Goal: Information Seeking & Learning: Compare options

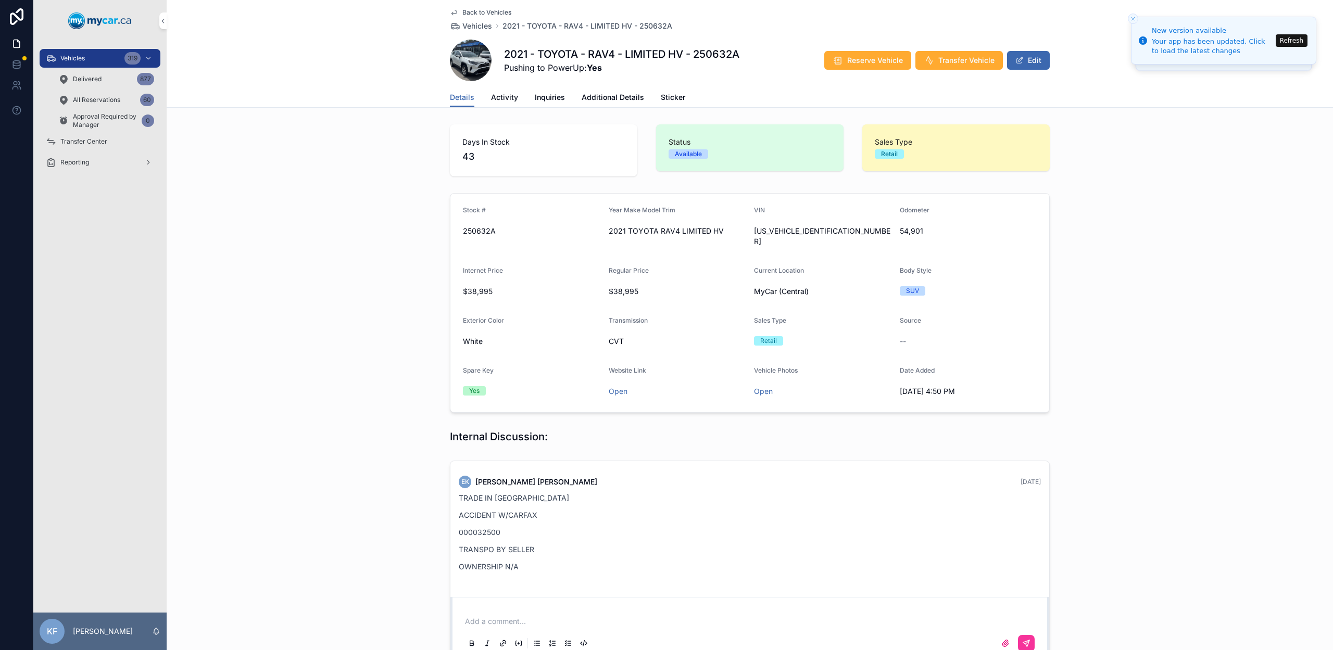
scroll to position [2, 0]
click at [500, 11] on span "Back to Vehicles" at bounding box center [486, 12] width 49 height 8
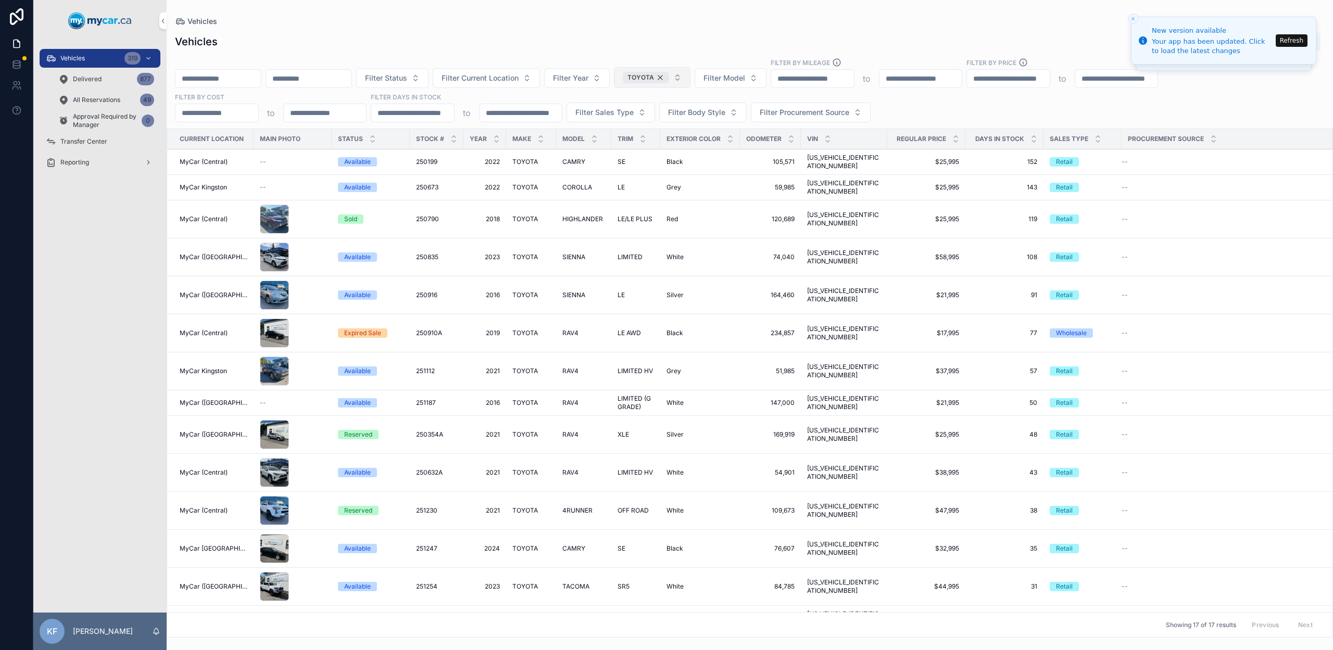
click at [669, 79] on div "TOYOTA" at bounding box center [646, 77] width 46 height 11
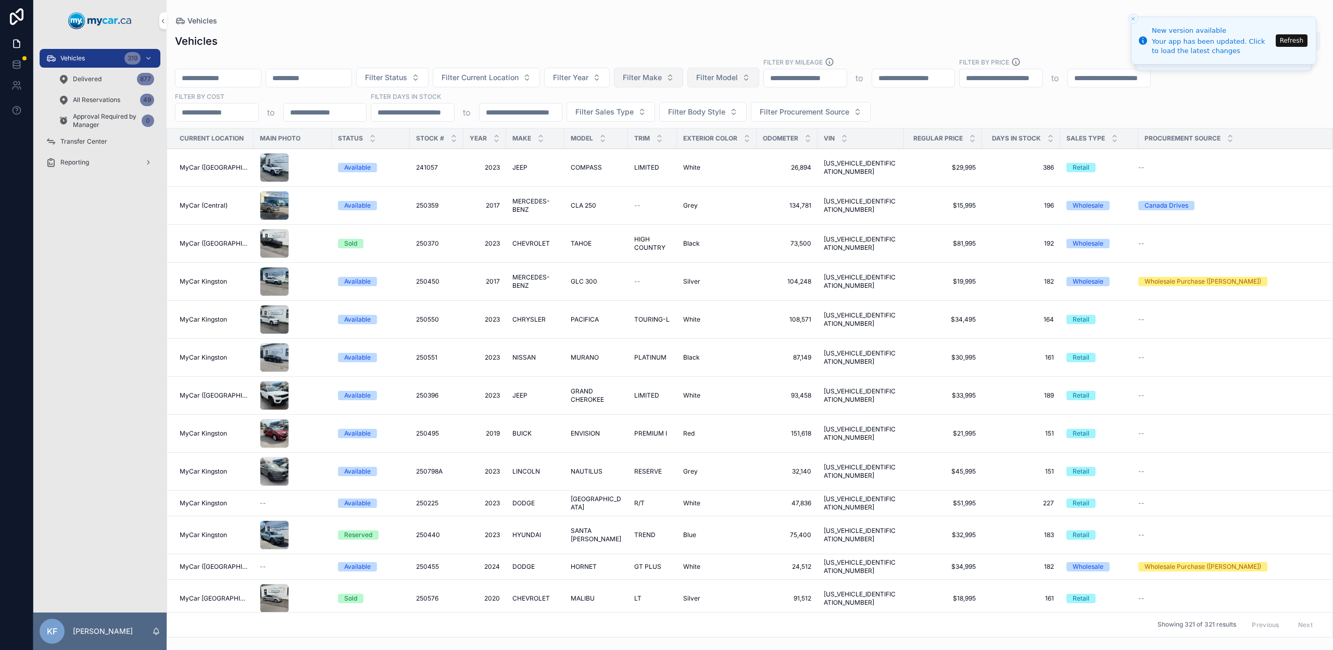
click at [738, 80] on span "Filter Model" at bounding box center [717, 77] width 42 height 10
type input "******"
click at [735, 123] on div "[MEDICAL_DATA]" at bounding box center [749, 119] width 145 height 17
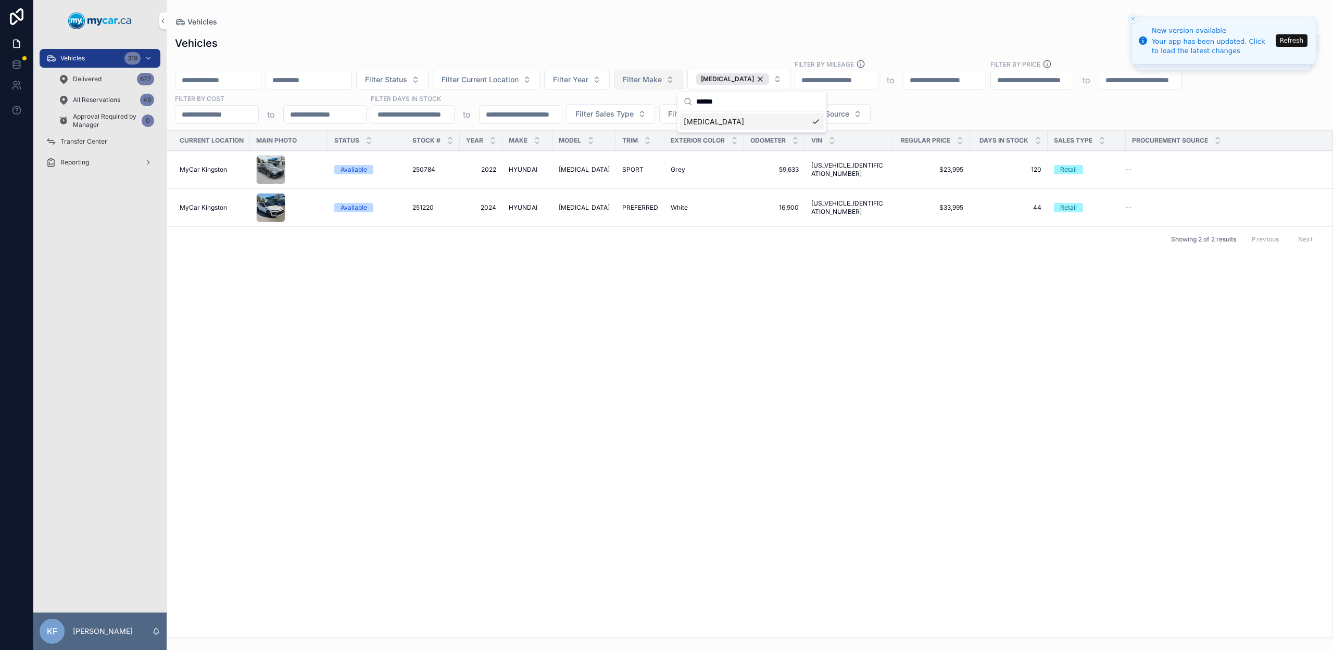
click at [640, 425] on div "Current Location Main Photo Status Stock # Year Make Model Trim Exterior Color …" at bounding box center [749, 384] width 1165 height 506
click at [762, 78] on div "[MEDICAL_DATA]" at bounding box center [732, 78] width 73 height 11
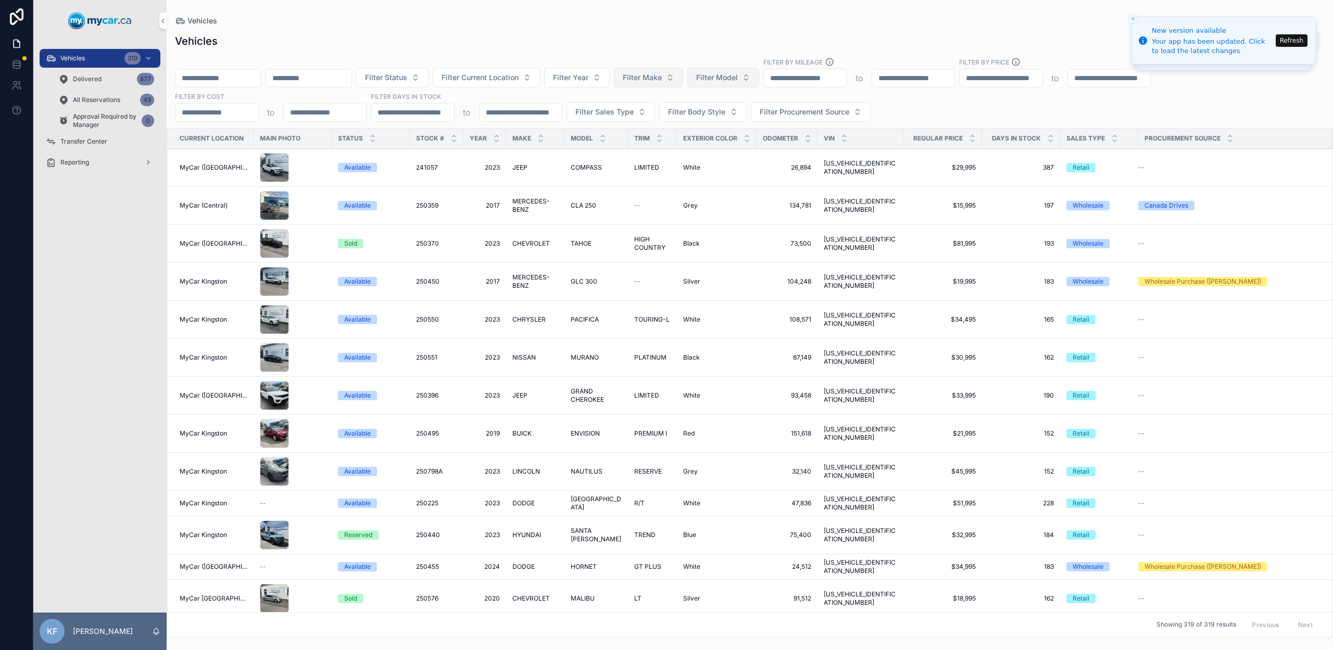
click at [738, 81] on span "Filter Model" at bounding box center [717, 77] width 42 height 10
type input "****"
click at [711, 119] on div "RAV4" at bounding box center [749, 119] width 145 height 17
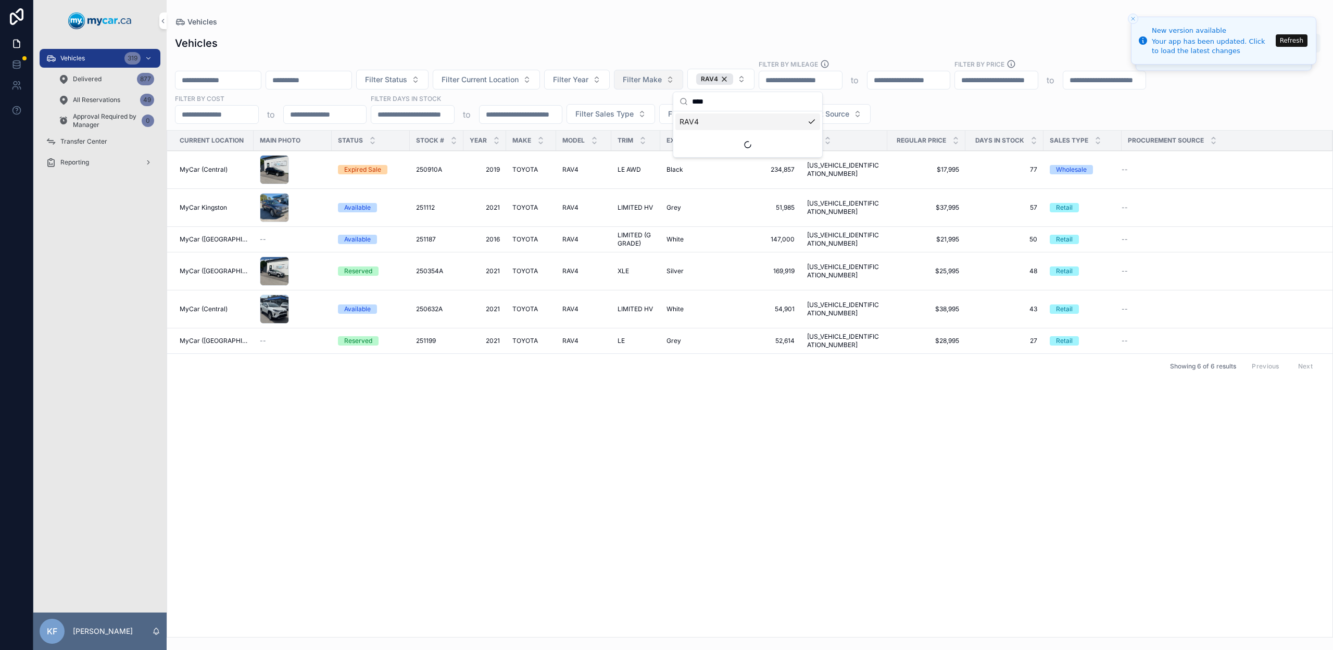
click at [742, 62] on div "Filter Status Filter Current Location Filter Year Filter Make RAV4 Filter By Mi…" at bounding box center [750, 91] width 1166 height 65
click at [628, 308] on span "LIMITED HV" at bounding box center [634, 309] width 35 height 8
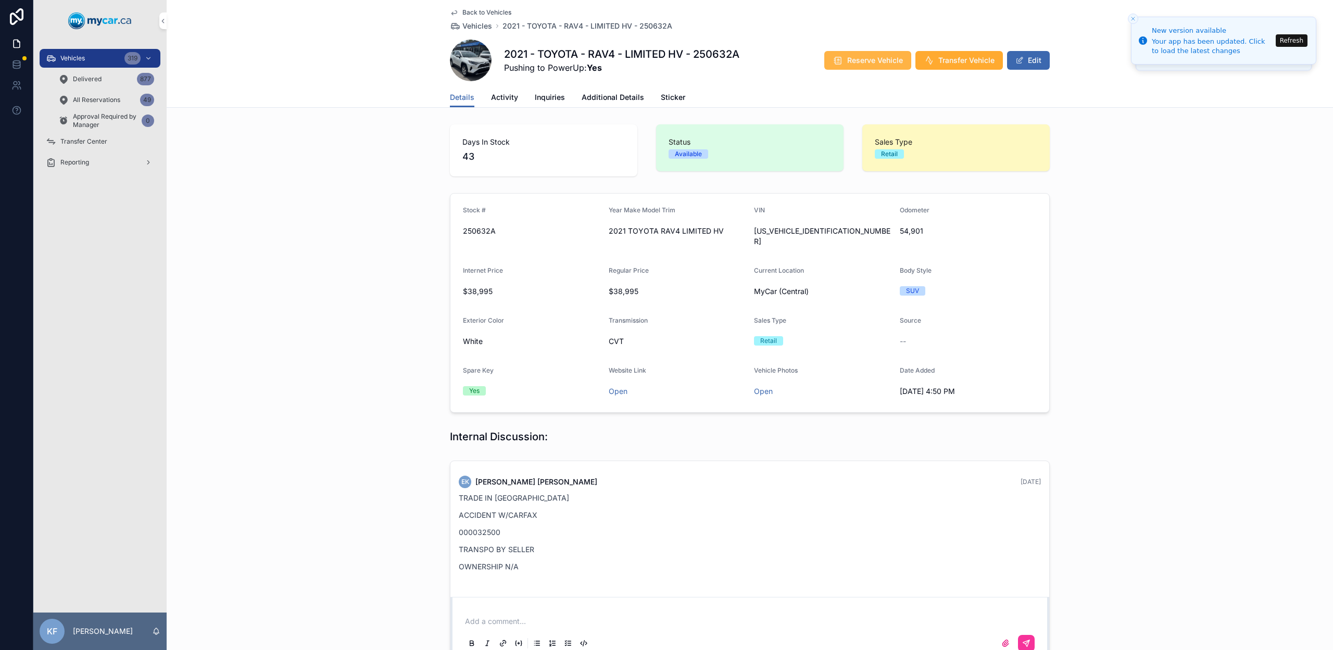
click at [842, 57] on button "Reserve Vehicle" at bounding box center [867, 60] width 87 height 19
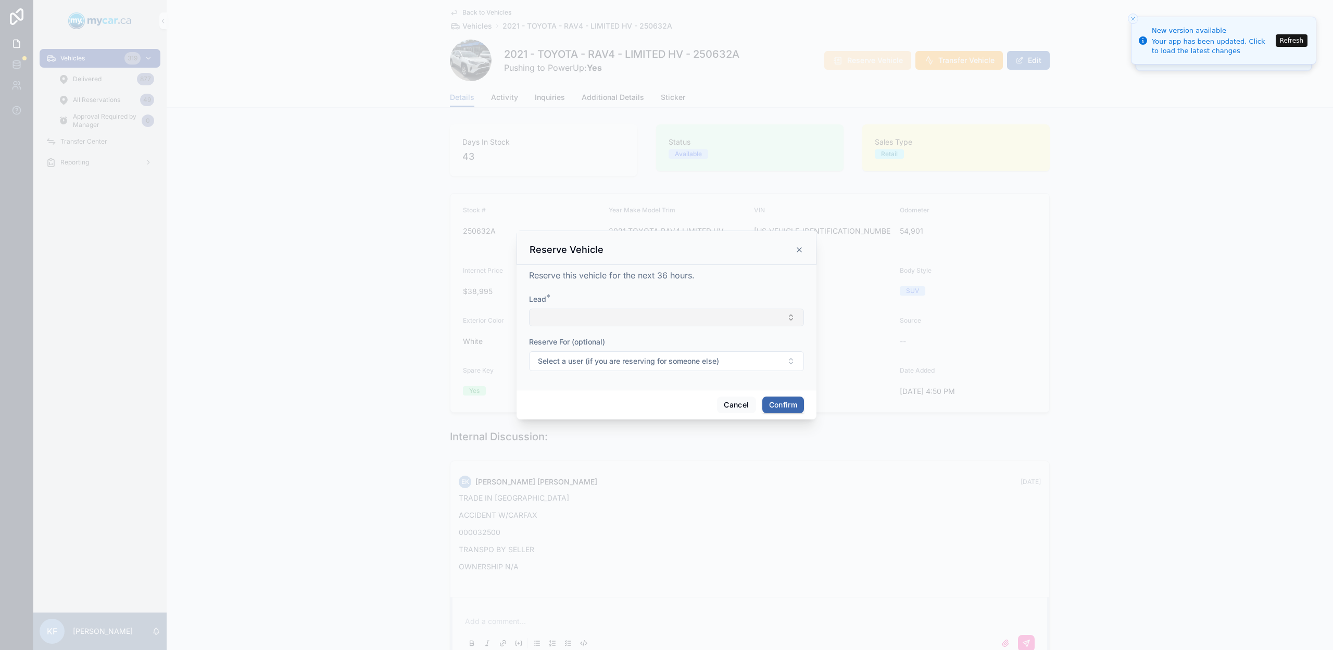
click at [742, 319] on button "Select Button" at bounding box center [666, 318] width 275 height 18
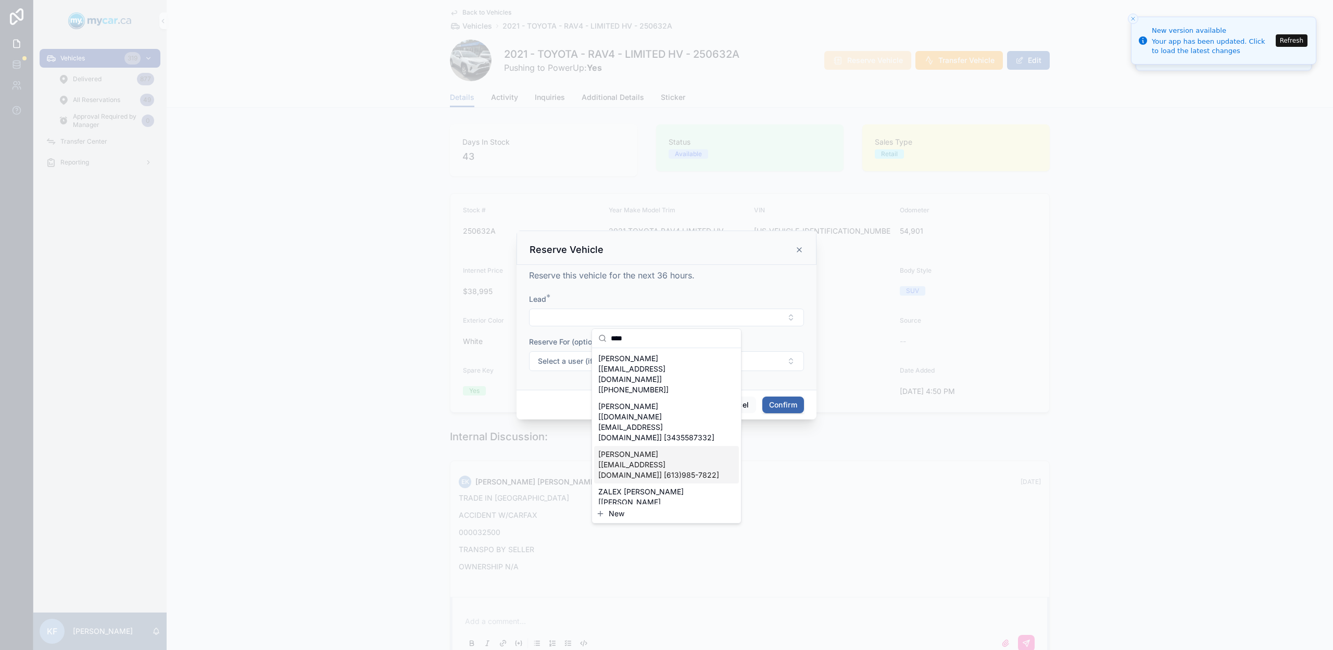
type input "****"
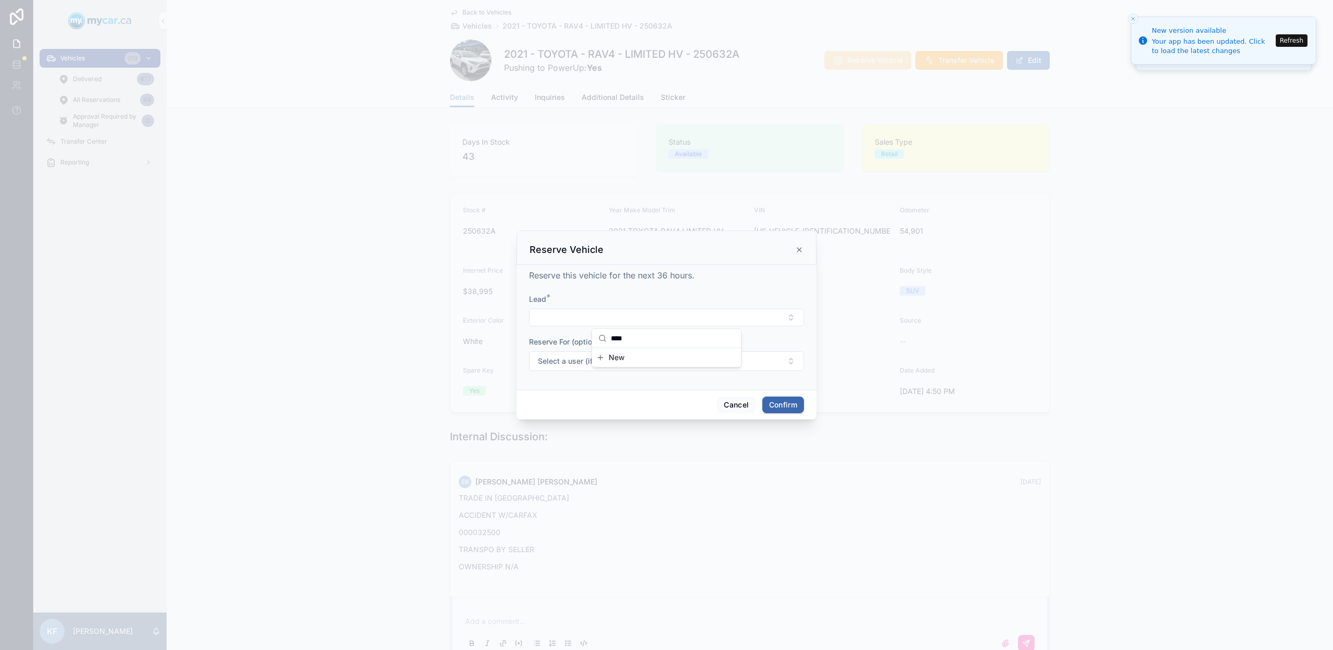
click at [885, 355] on div at bounding box center [666, 325] width 1333 height 650
click at [719, 316] on button "Select Button" at bounding box center [666, 318] width 275 height 18
type input "****"
click at [628, 367] on span "[PERSON_NAME] [[EMAIL_ADDRESS][DOMAIN_NAME]] [[PHONE_NUMBER]]" at bounding box center [660, 374] width 124 height 42
click at [776, 410] on button "Confirm" at bounding box center [783, 406] width 42 height 17
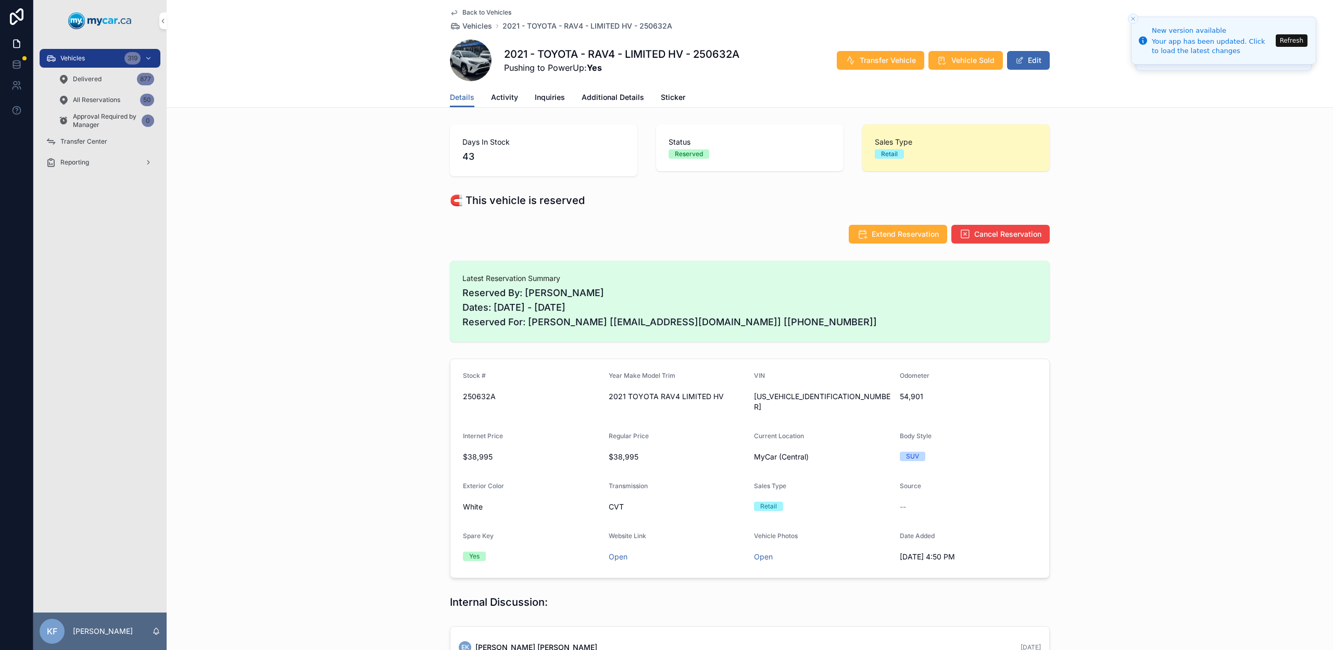
click at [58, 52] on div "Vehicles 319" at bounding box center [100, 58] width 108 height 17
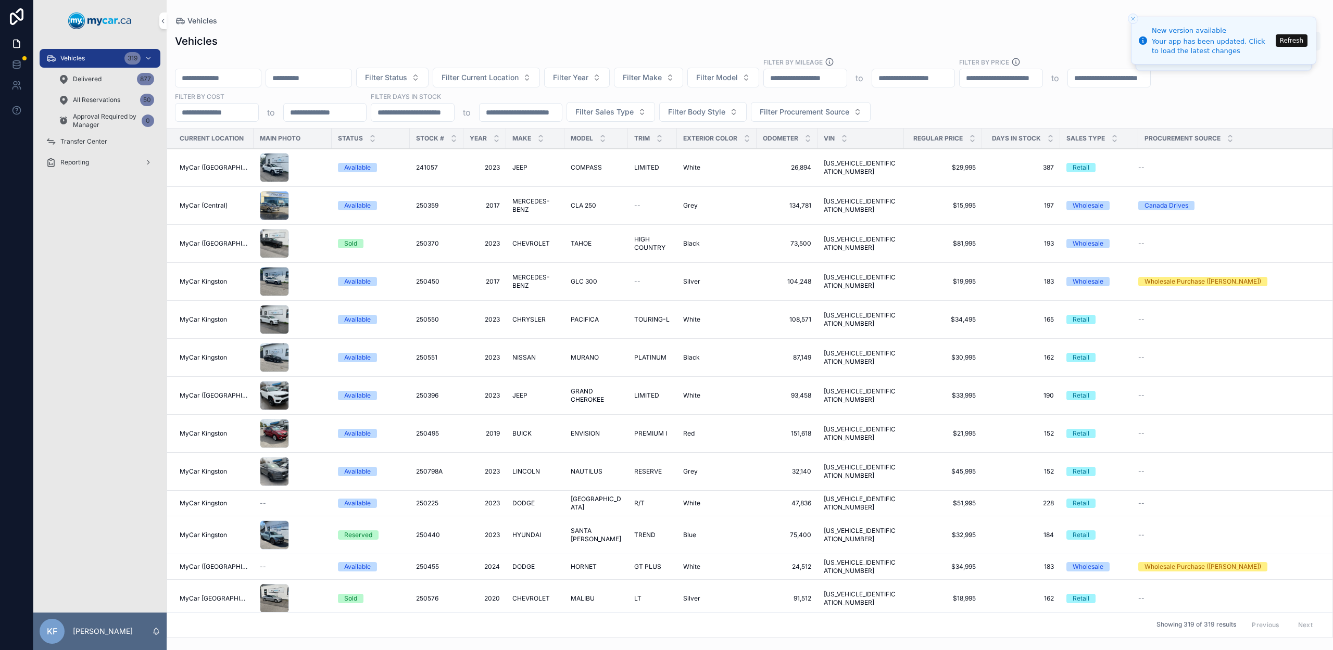
click at [59, 56] on div "Vehicles 319" at bounding box center [100, 58] width 108 height 17
click at [540, 80] on button "Filter Current Location" at bounding box center [486, 78] width 107 height 20
click at [481, 181] on span "MyCar ([GEOGRAPHIC_DATA])" at bounding box center [497, 186] width 105 height 10
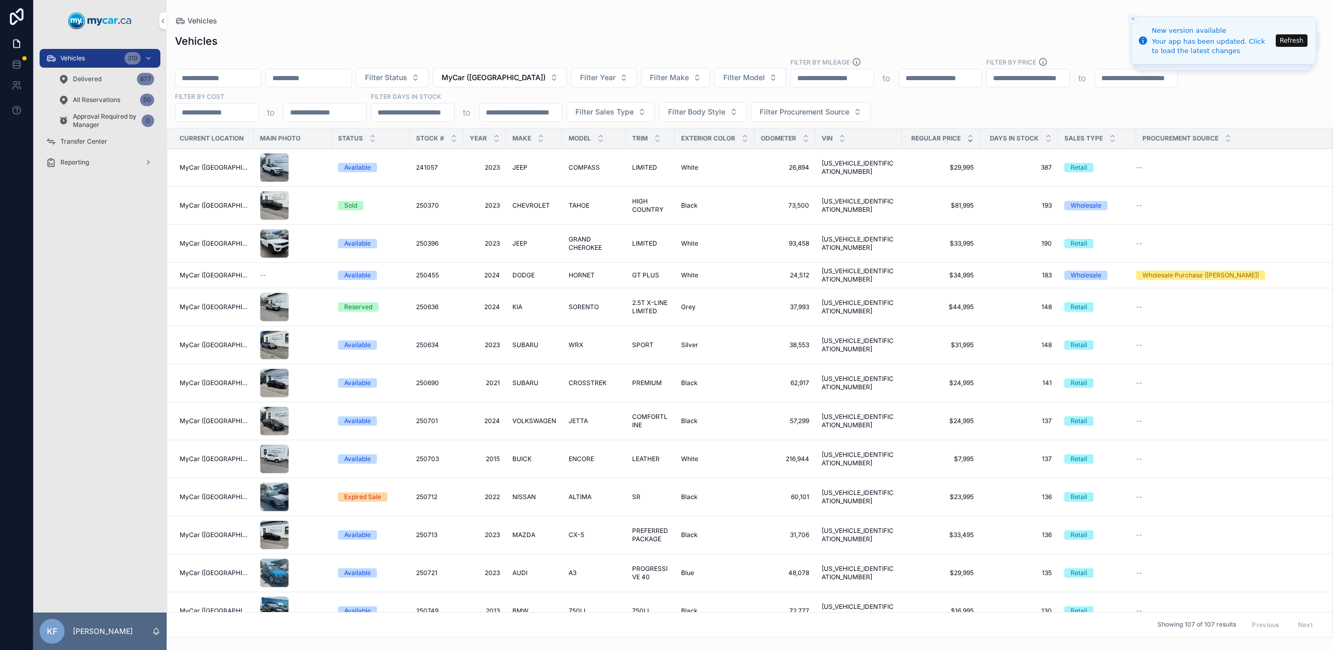
click at [967, 143] on icon "scrollable content" at bounding box center [970, 140] width 7 height 7
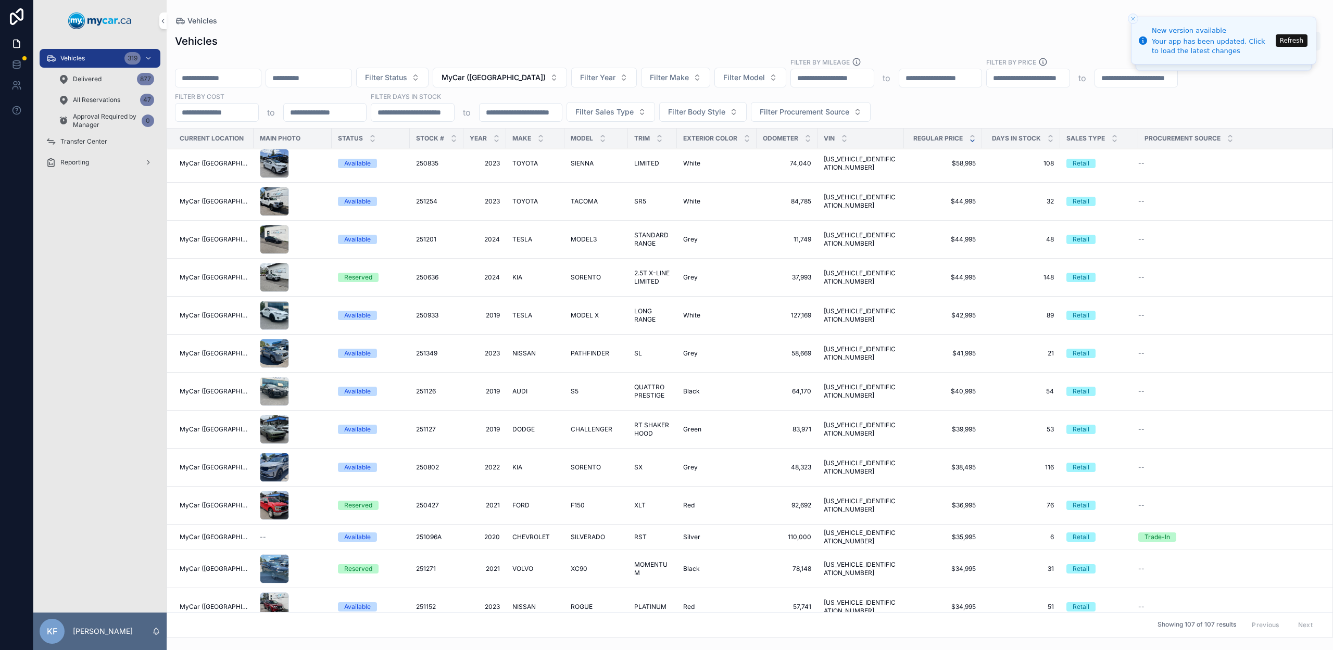
scroll to position [71, 0]
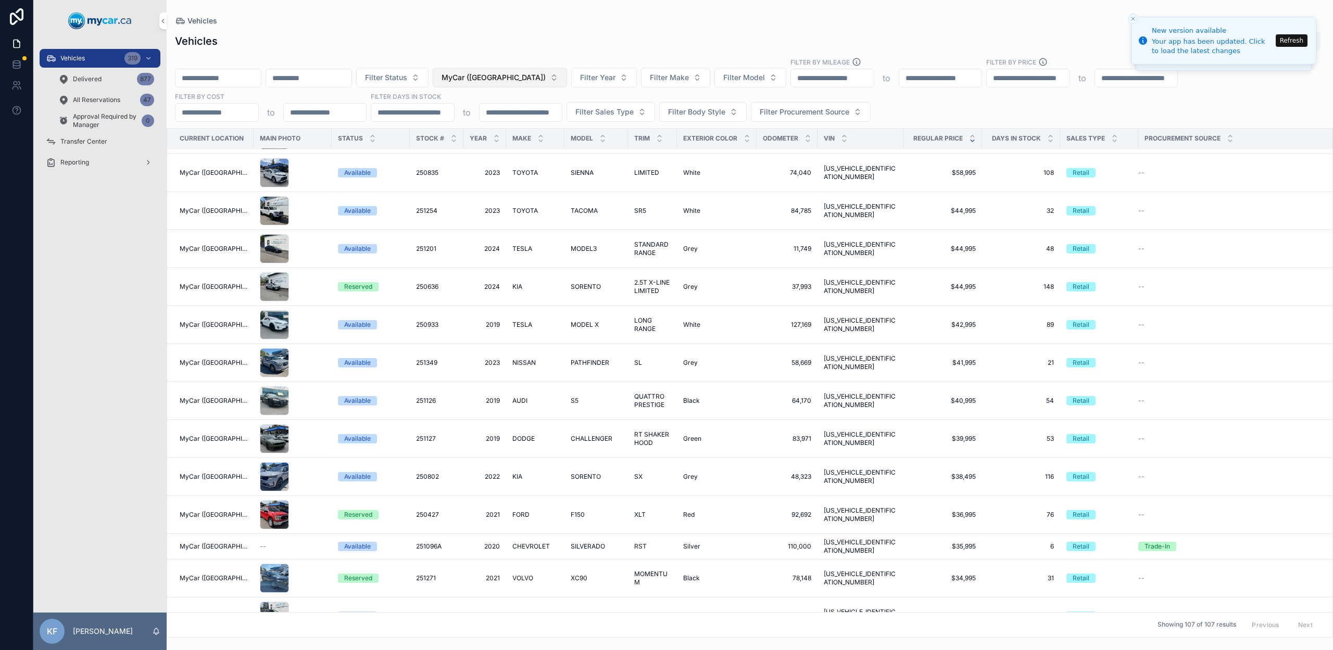
click at [551, 72] on button "MyCar ([GEOGRAPHIC_DATA])" at bounding box center [500, 78] width 134 height 20
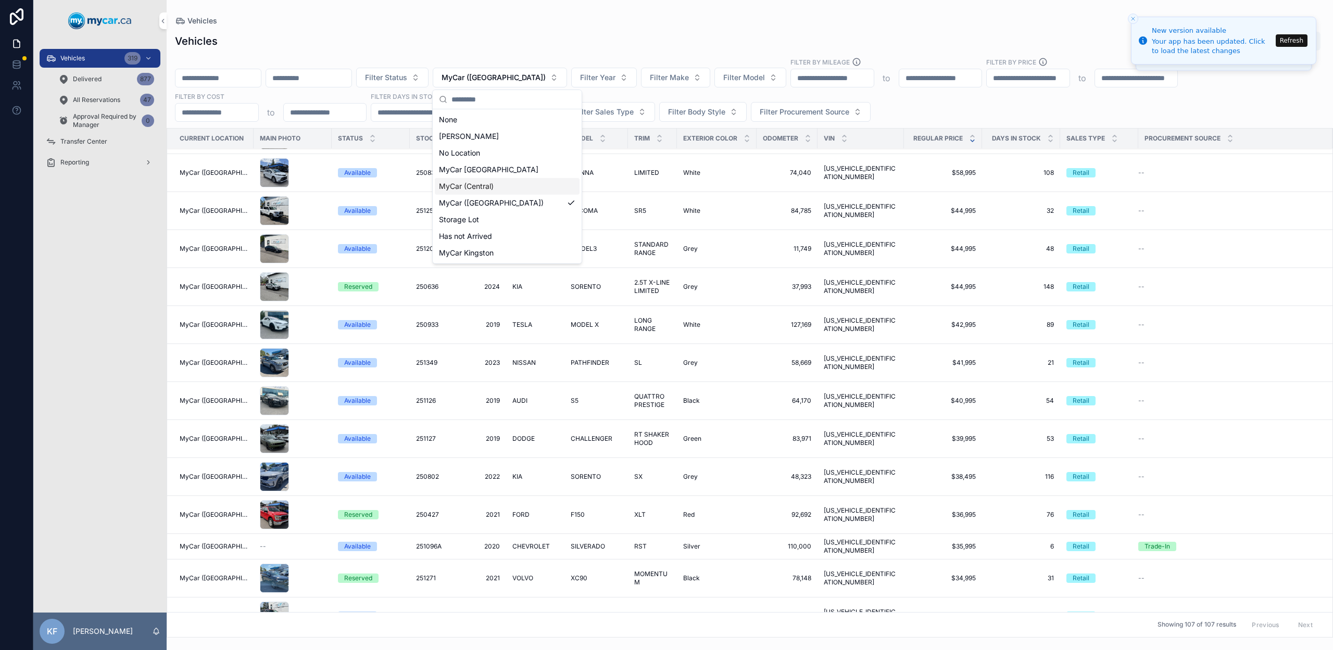
click at [485, 191] on span "MyCar (Central)" at bounding box center [466, 186] width 55 height 10
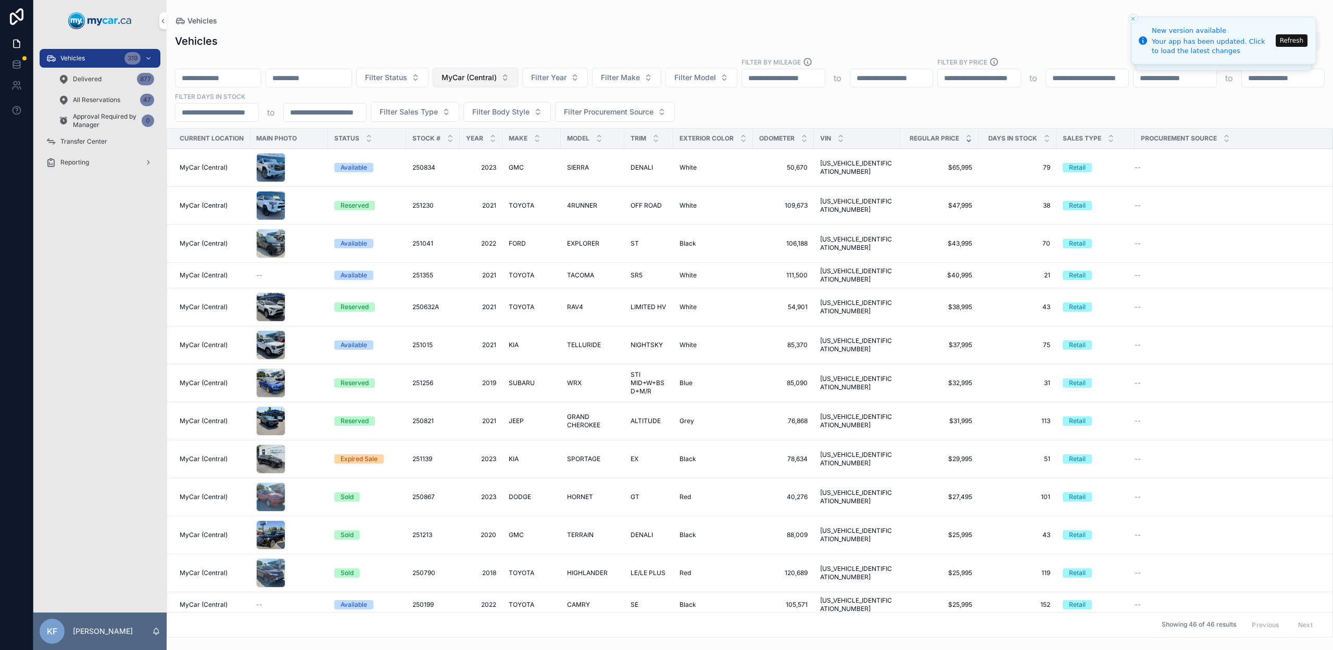
click at [497, 74] on span "MyCar (Central)" at bounding box center [468, 77] width 55 height 10
click at [497, 79] on span "MyCar (Central)" at bounding box center [468, 77] width 55 height 10
click at [465, 111] on div "None" at bounding box center [502, 119] width 145 height 17
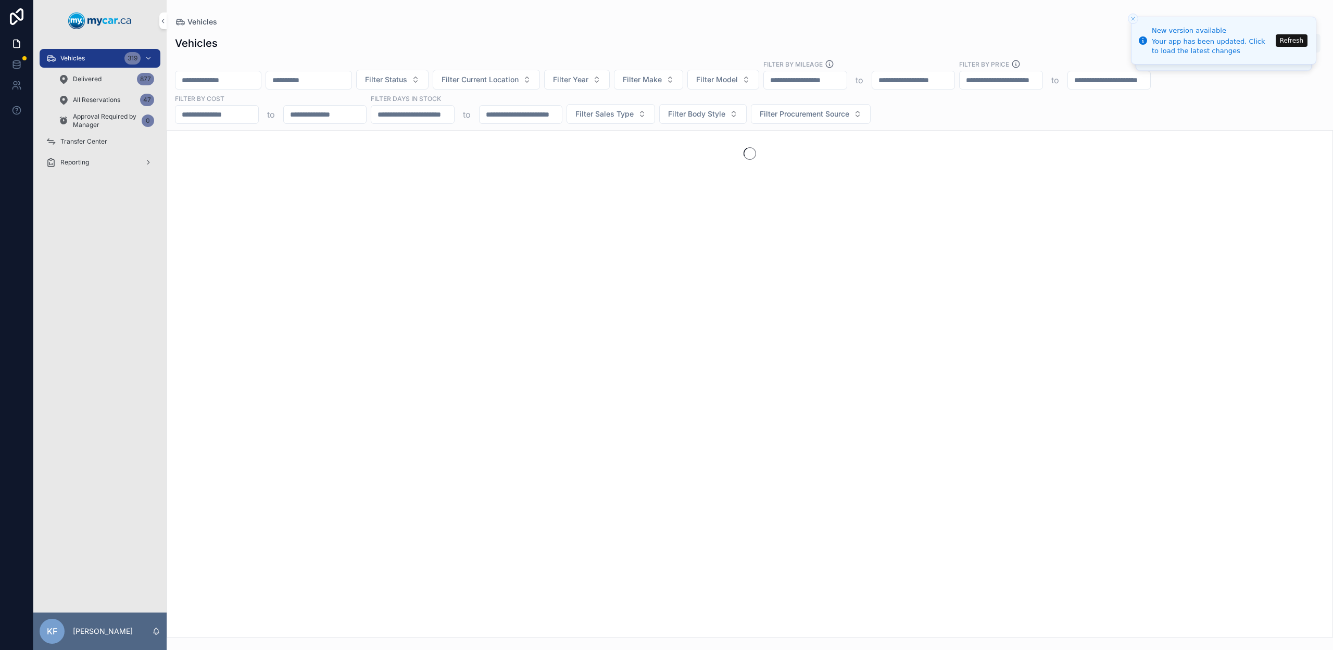
click at [463, 118] on p "to" at bounding box center [467, 114] width 8 height 12
click at [217, 79] on input "scrollable content" at bounding box center [217, 80] width 85 height 15
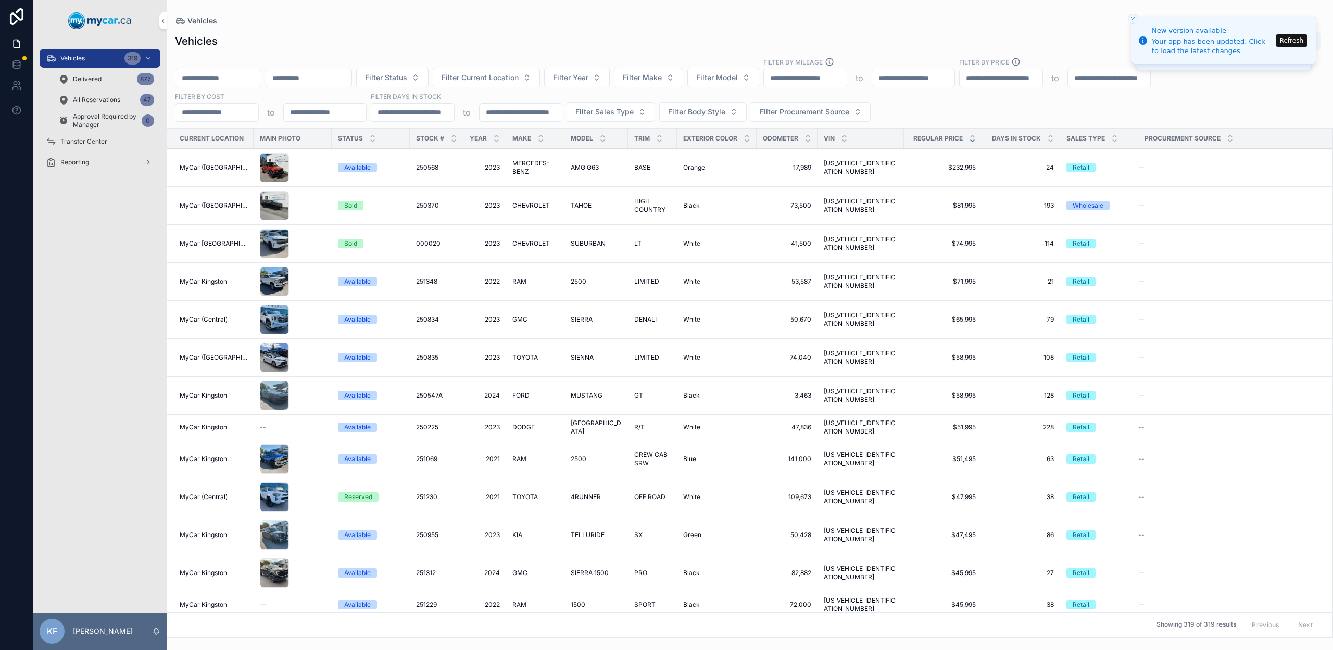
paste input "******"
type input "******"
click at [315, 48] on div "Vehicles Export" at bounding box center [749, 41] width 1149 height 20
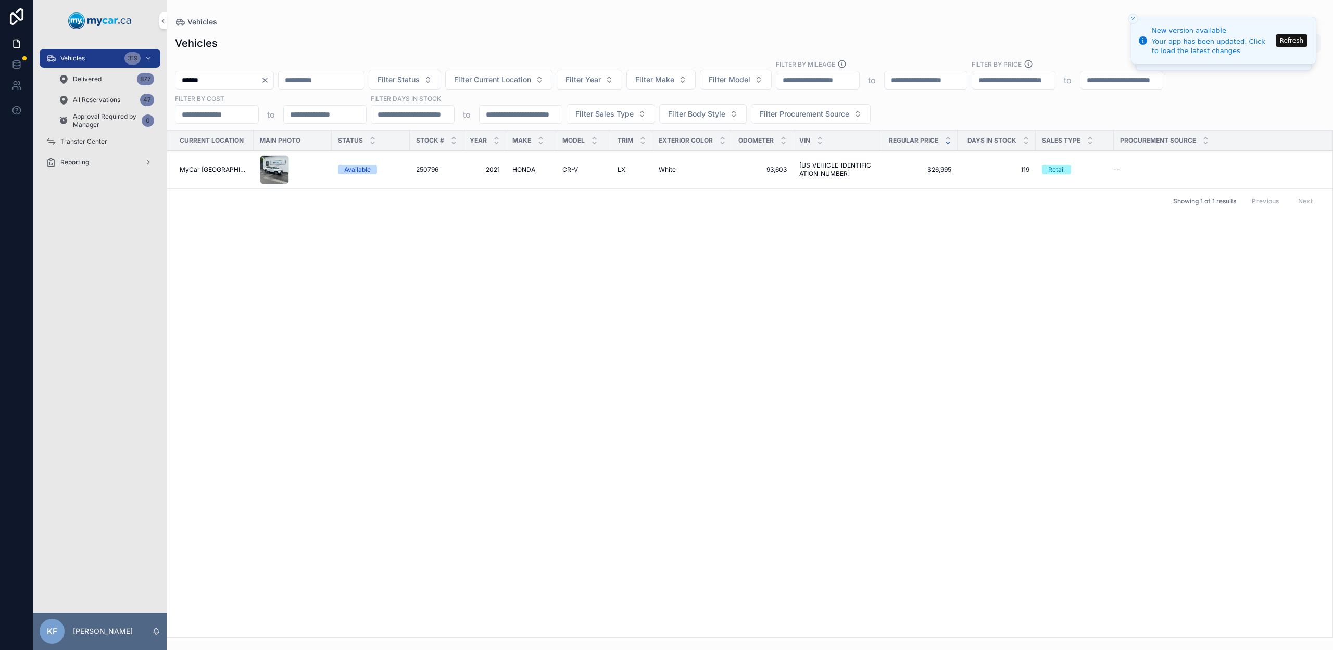
click at [360, 172] on div "Available" at bounding box center [357, 169] width 27 height 9
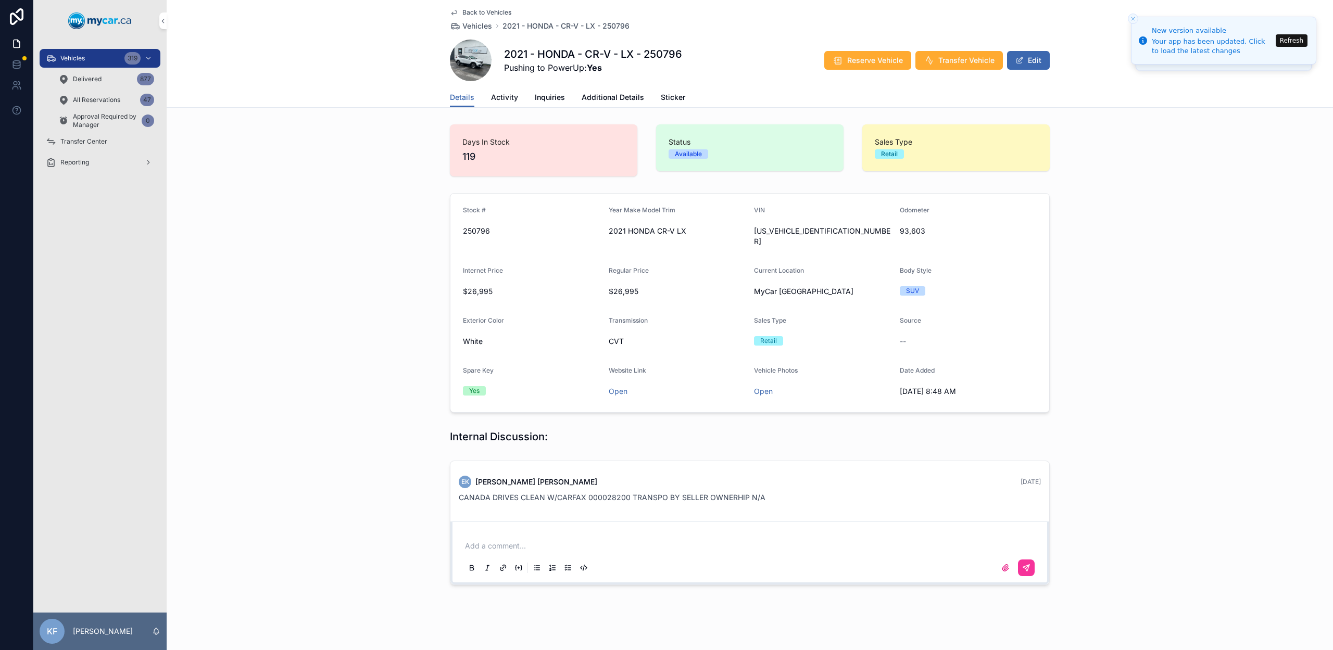
click at [109, 56] on div "Vehicles 319" at bounding box center [100, 58] width 108 height 17
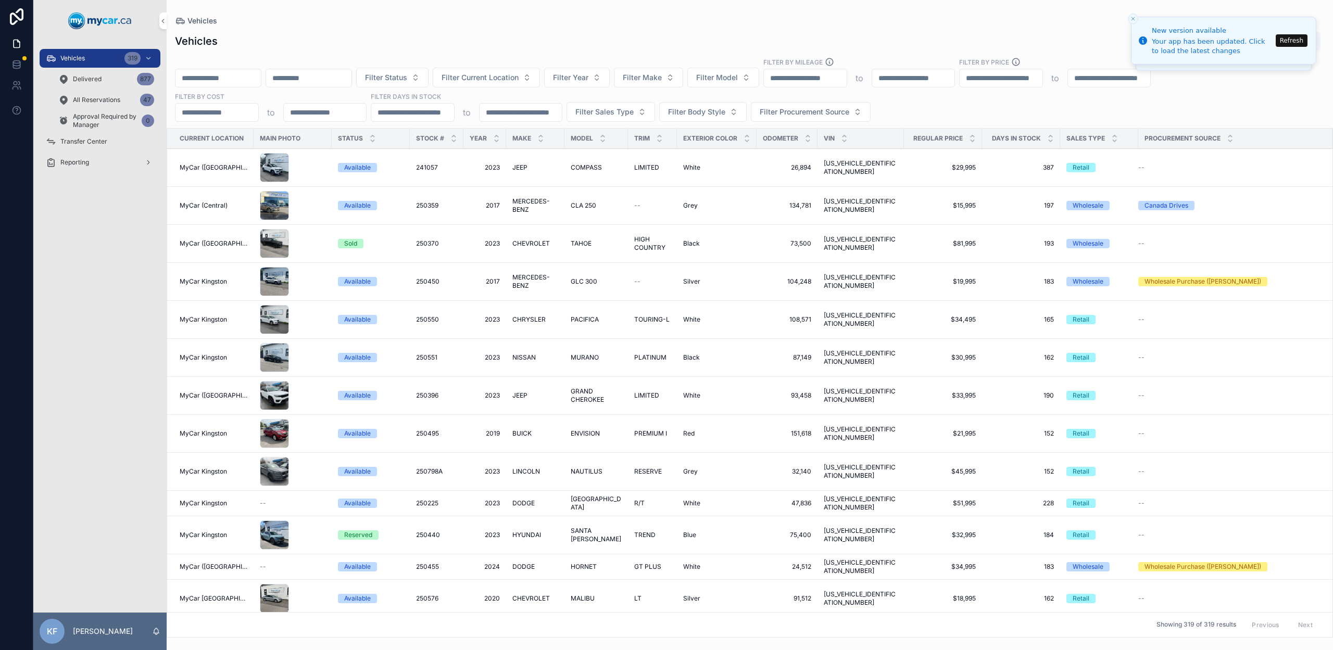
click at [225, 83] on input "scrollable content" at bounding box center [217, 78] width 85 height 15
paste input "******"
type input "******"
click at [284, 45] on div "Vehicles Export" at bounding box center [749, 41] width 1149 height 20
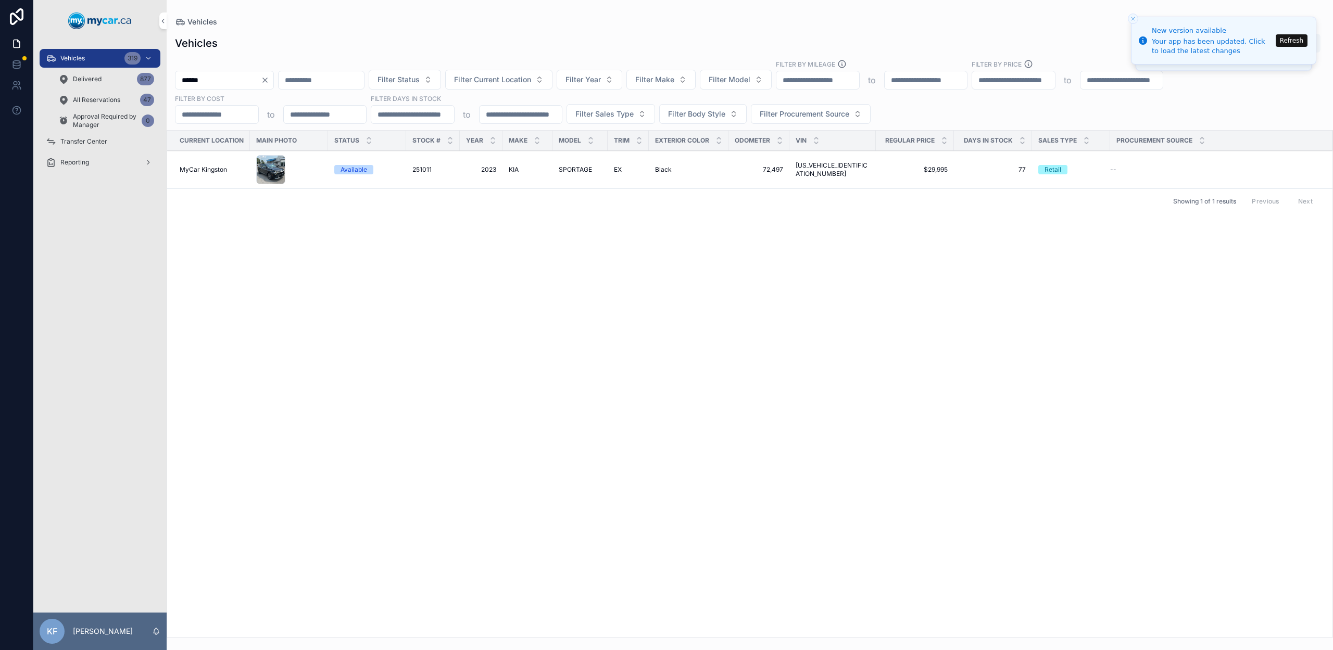
click at [361, 168] on div "Available" at bounding box center [353, 169] width 27 height 9
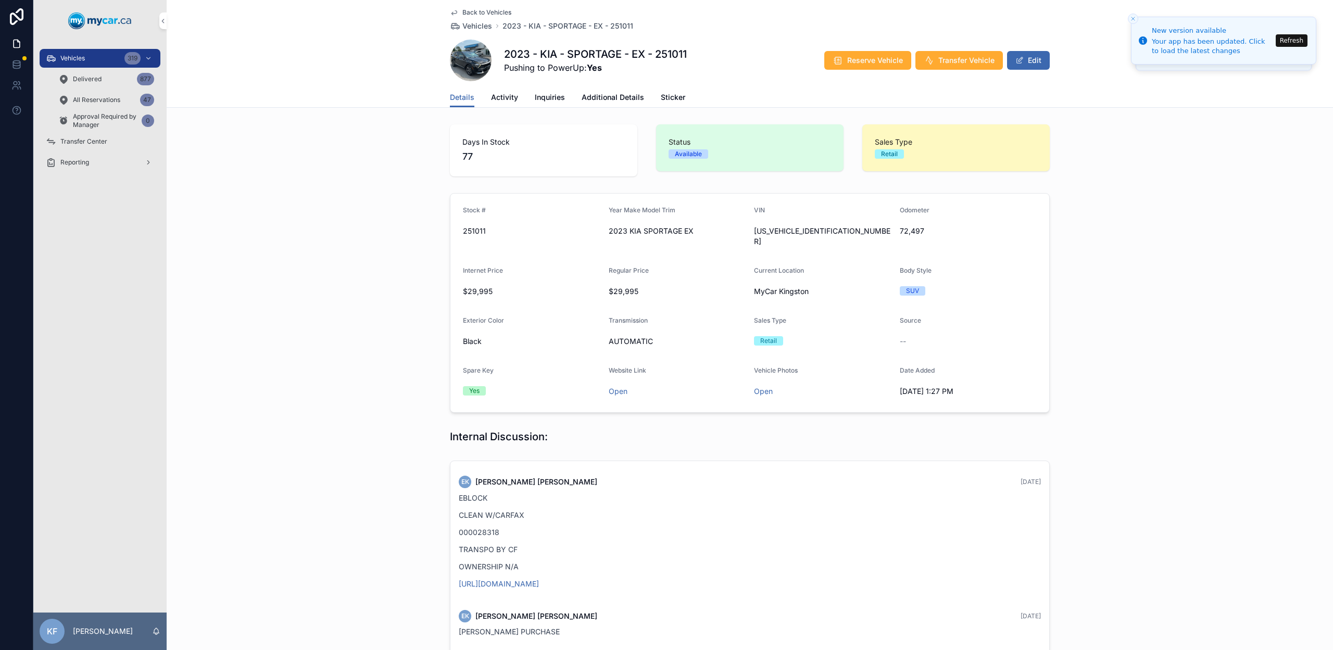
click at [761, 230] on span "[US_VEHICLE_IDENTIFICATION_NUMBER]" at bounding box center [822, 236] width 137 height 21
copy span "[US_VEHICLE_IDENTIFICATION_NUMBER]"
click at [91, 55] on div "Vehicles 319" at bounding box center [100, 58] width 108 height 17
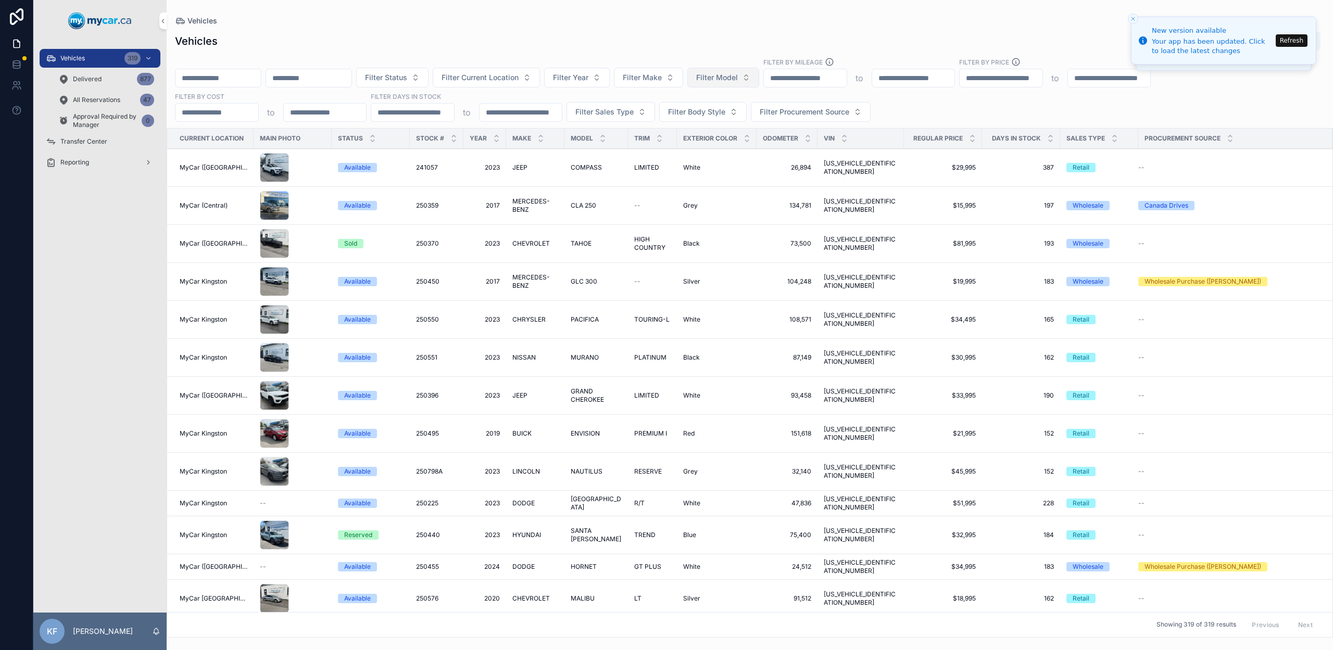
click at [735, 79] on span "Filter Model" at bounding box center [717, 77] width 42 height 10
click at [734, 79] on span "Filter Model" at bounding box center [717, 77] width 42 height 10
click at [588, 79] on span "Filter Year" at bounding box center [570, 77] width 35 height 10
click at [518, 82] on span "Filter Current Location" at bounding box center [479, 77] width 77 height 10
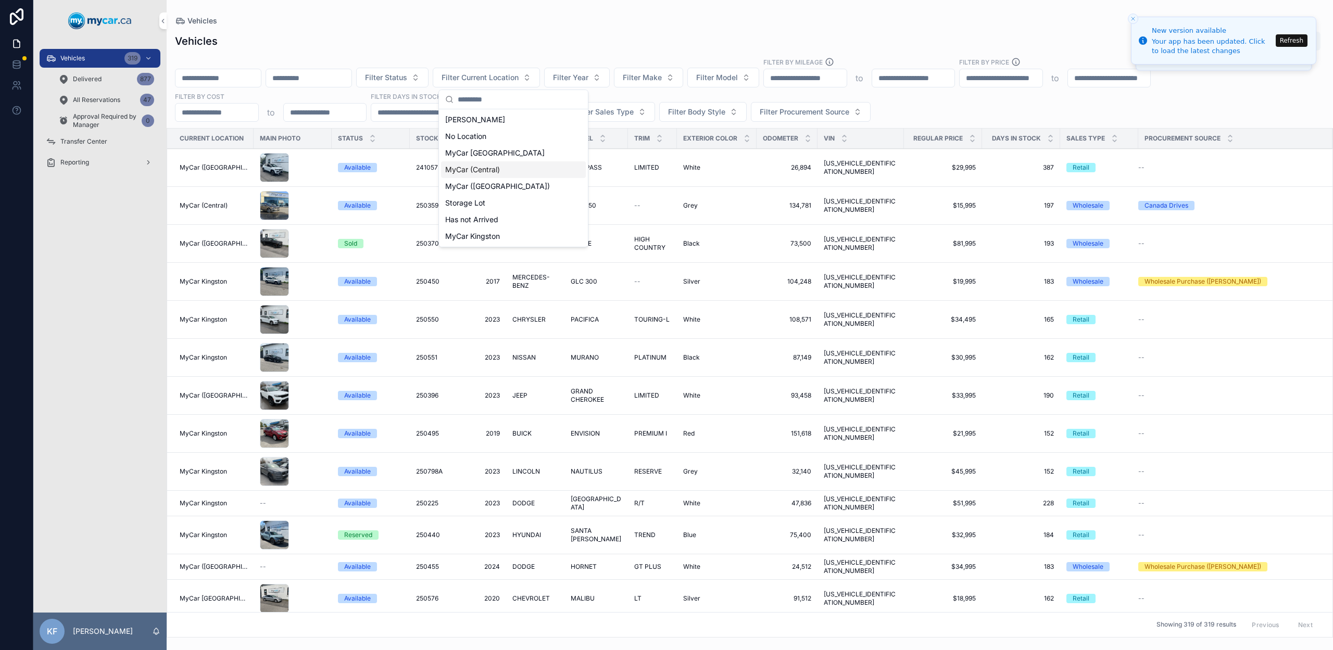
click at [507, 169] on div "MyCar (Central)" at bounding box center [513, 169] width 145 height 17
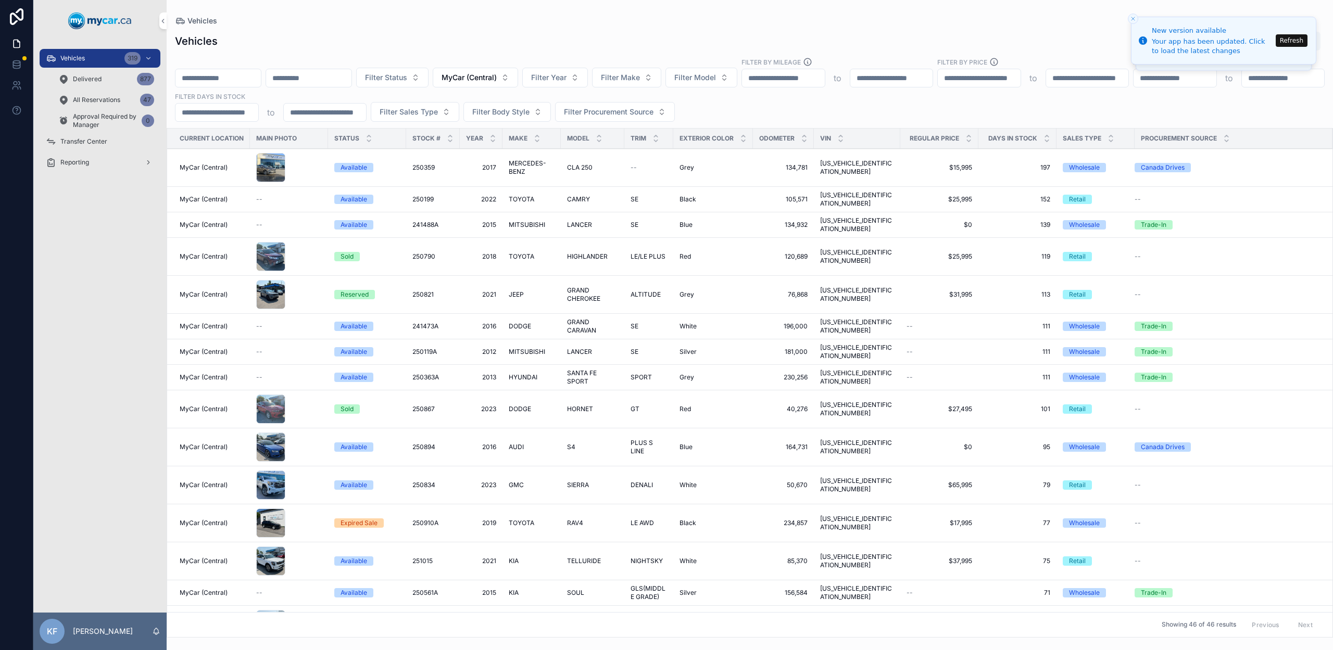
click at [576, 50] on div "Vehicles Export" at bounding box center [749, 41] width 1149 height 20
click at [965, 137] on icon "scrollable content" at bounding box center [968, 140] width 7 height 7
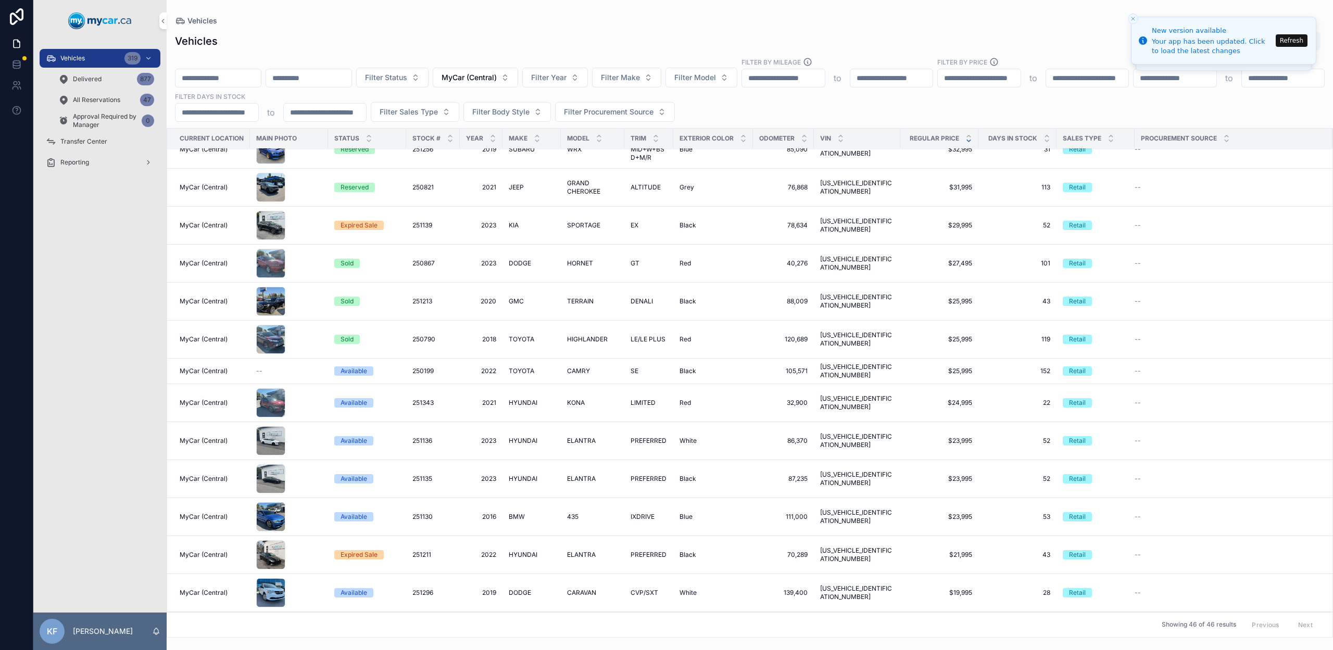
scroll to position [236, 0]
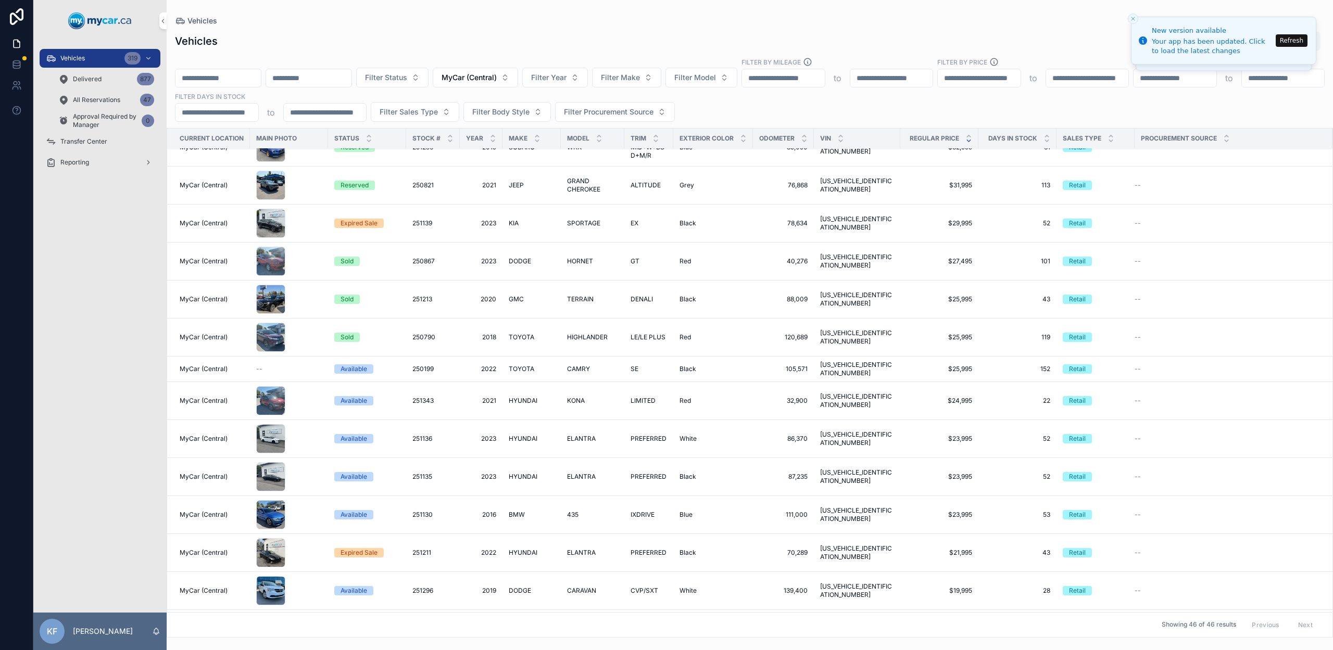
click at [366, 510] on div "Available" at bounding box center [353, 514] width 27 height 9
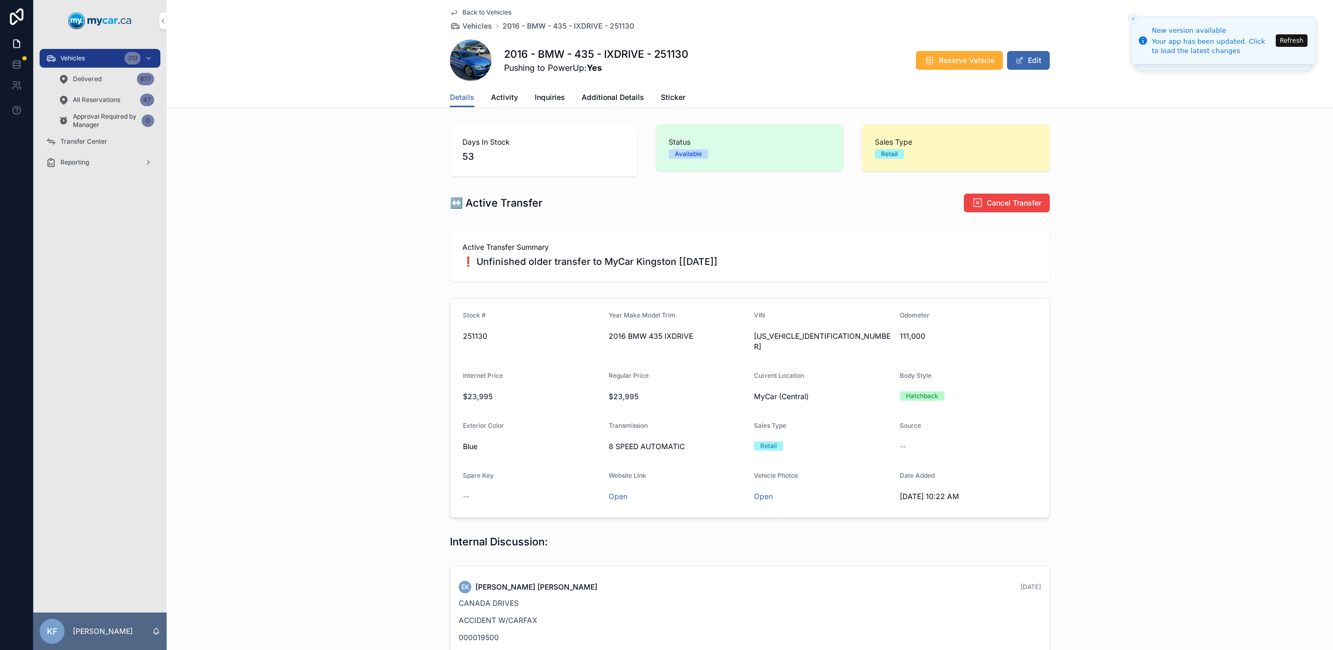
click at [495, 103] on link "Activity" at bounding box center [504, 98] width 27 height 21
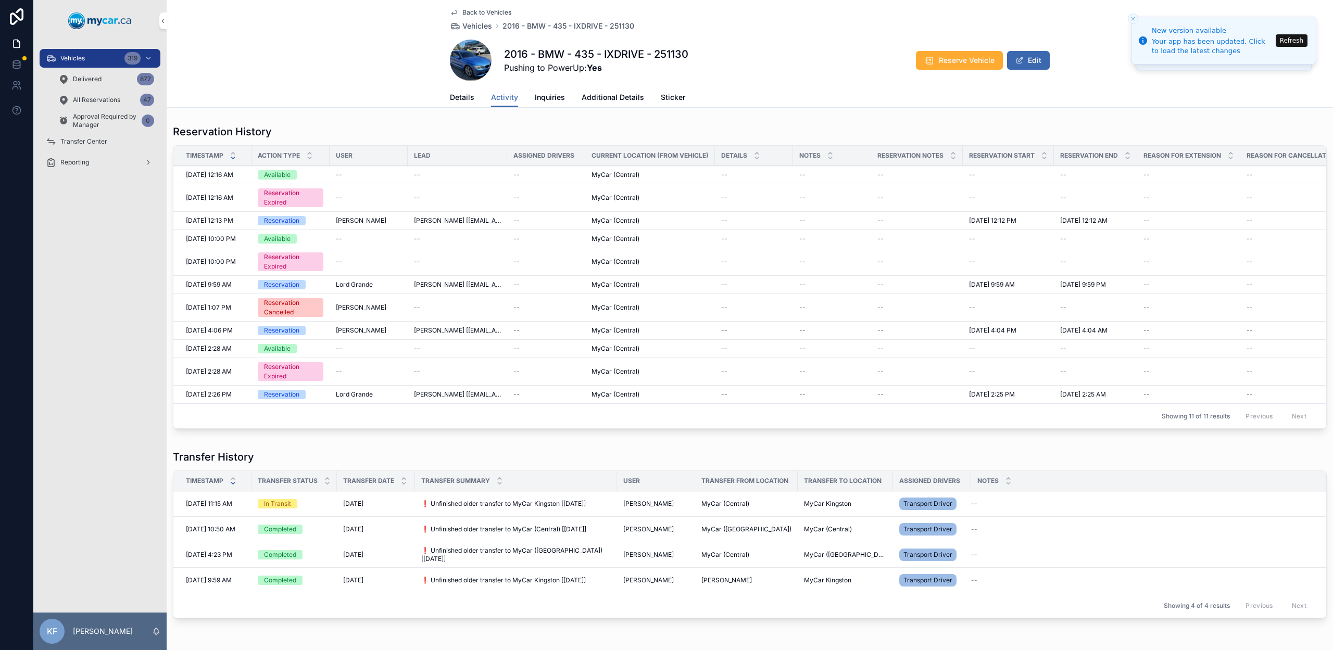
click at [450, 104] on link "Details" at bounding box center [462, 98] width 24 height 21
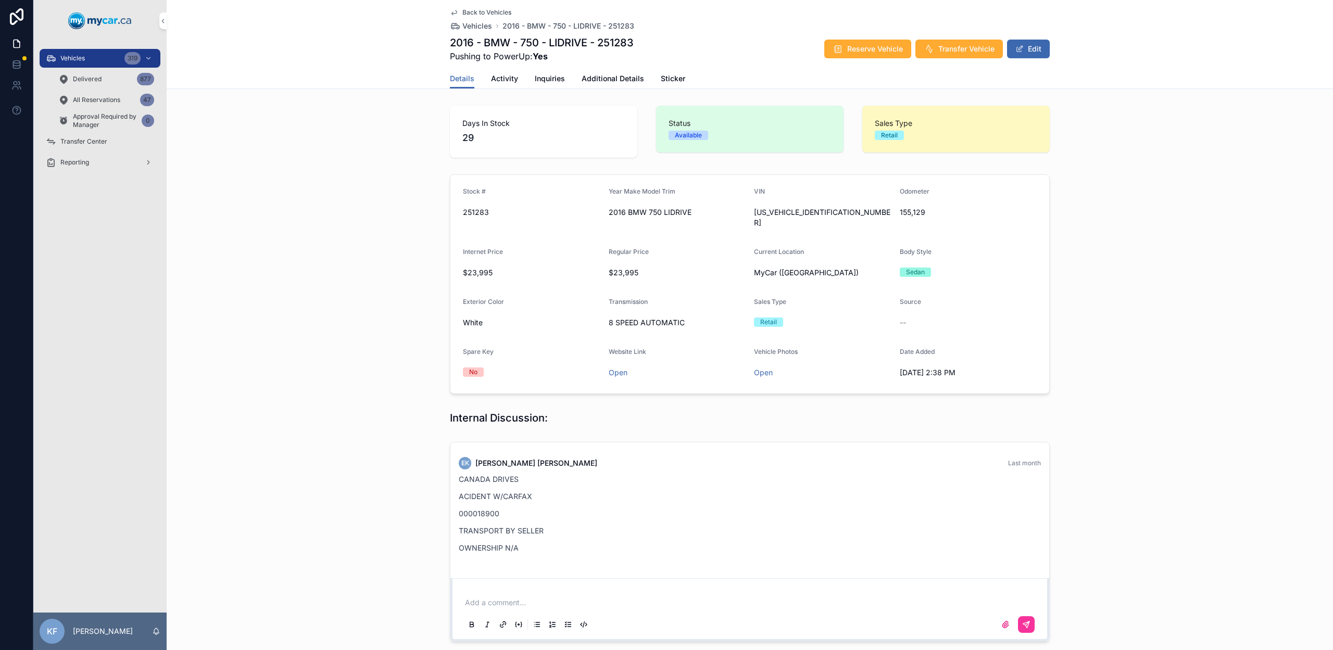
click at [493, 81] on span "Activity" at bounding box center [504, 78] width 27 height 10
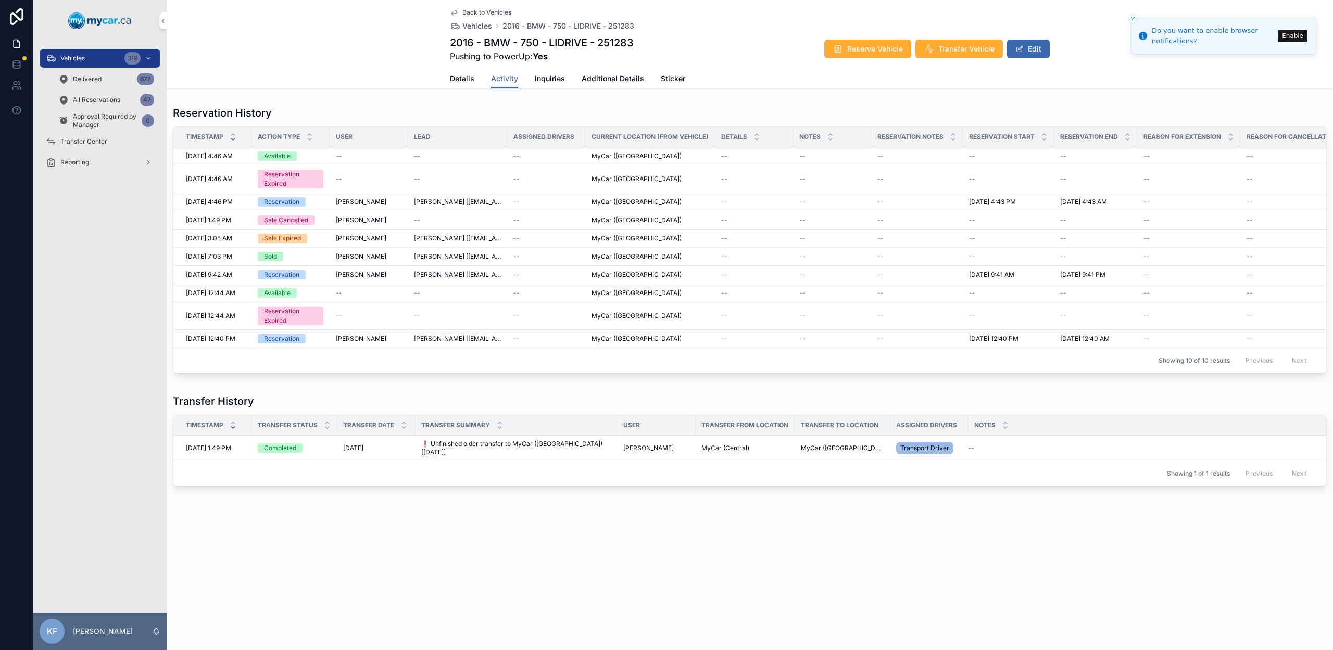
click at [111, 57] on div "Vehicles 319" at bounding box center [100, 58] width 108 height 17
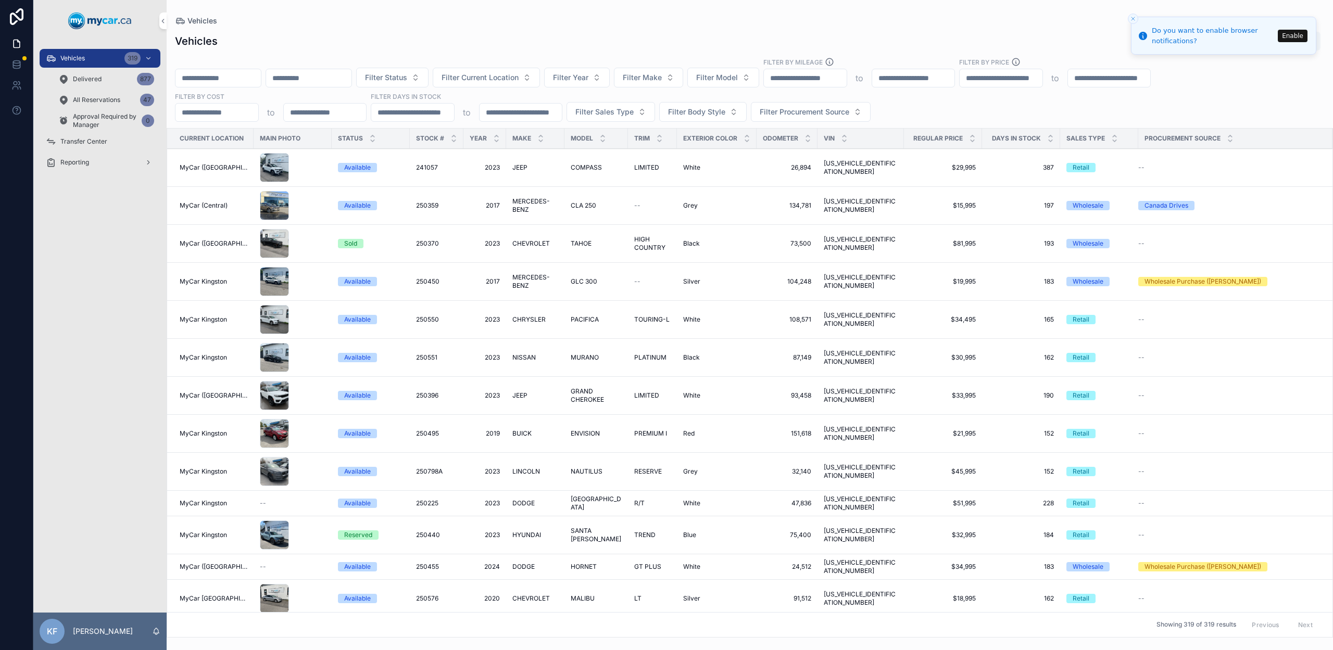
click at [317, 84] on input "scrollable content" at bounding box center [308, 78] width 85 height 15
click at [209, 85] on input "scrollable content" at bounding box center [217, 78] width 85 height 15
click at [337, 74] on input "scrollable content" at bounding box center [308, 78] width 85 height 15
click at [759, 84] on button "Filter Model" at bounding box center [723, 78] width 72 height 20
type input "*"
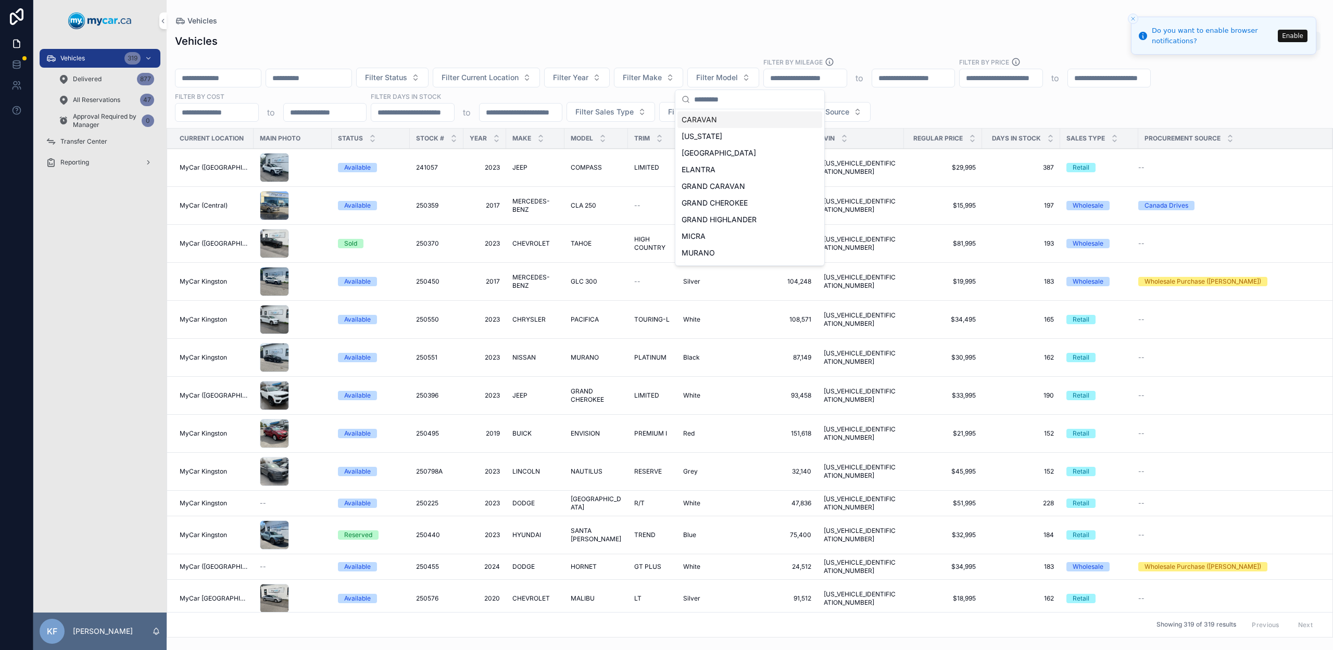
click at [671, 37] on div "Vehicles Export" at bounding box center [749, 41] width 1149 height 20
click at [662, 79] on span "Filter Make" at bounding box center [642, 77] width 39 height 10
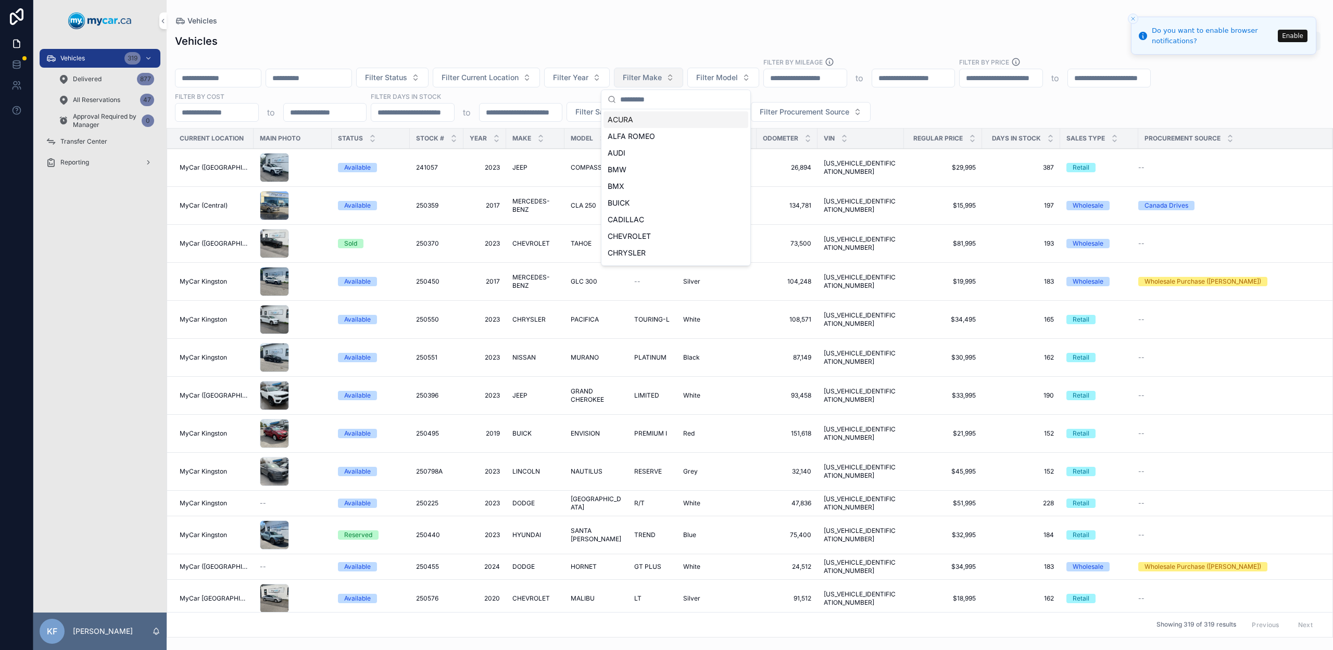
click at [662, 79] on span "Filter Make" at bounding box center [642, 77] width 39 height 10
click at [662, 80] on span "Filter Make" at bounding box center [642, 77] width 39 height 10
click at [686, 49] on div "Vehicles Export" at bounding box center [749, 41] width 1149 height 20
click at [526, 66] on div "Filter Status Filter Current Location Filter Year Filter Make Filter Model Filt…" at bounding box center [750, 89] width 1166 height 65
click at [526, 68] on button "Filter Current Location" at bounding box center [486, 78] width 107 height 20
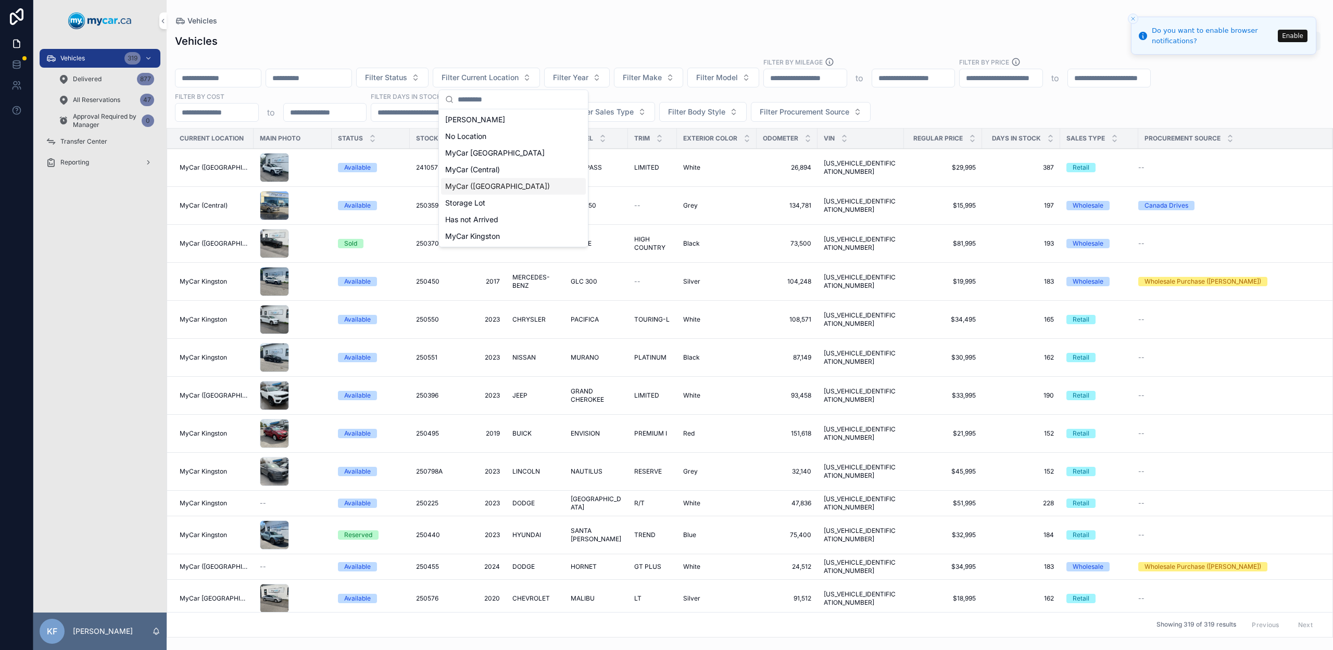
click at [500, 192] on div "MyCar ([GEOGRAPHIC_DATA])" at bounding box center [513, 186] width 145 height 17
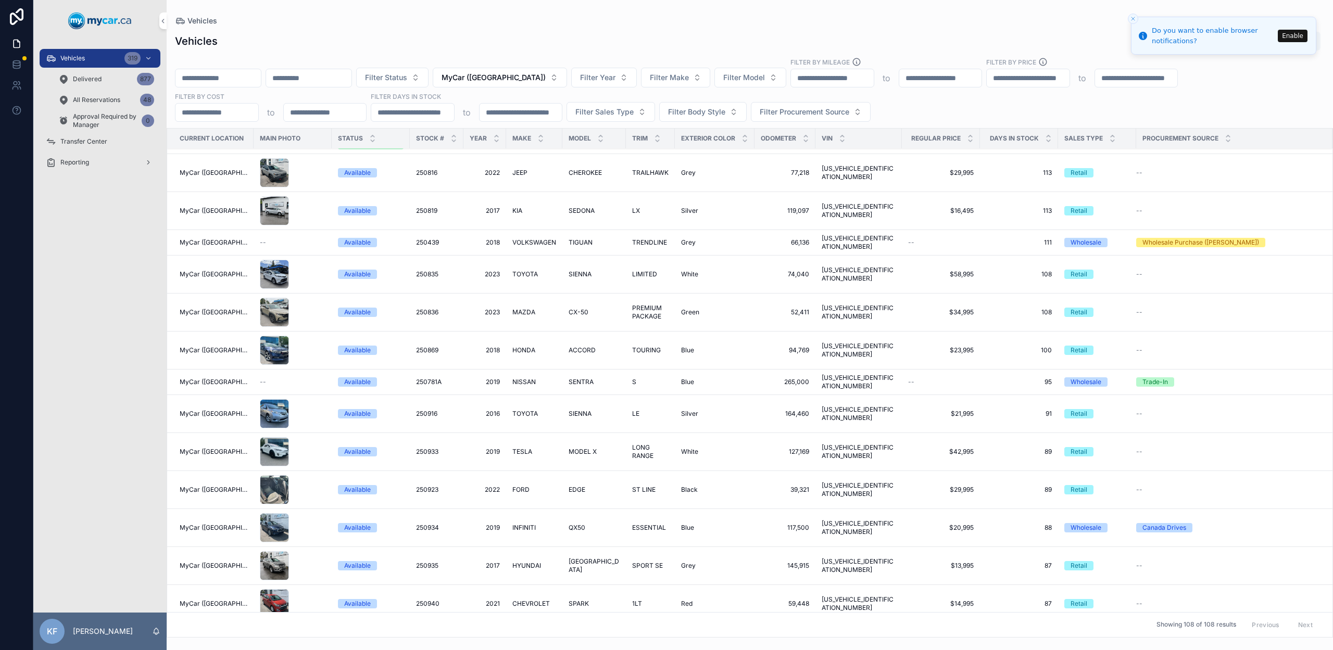
scroll to position [621, 0]
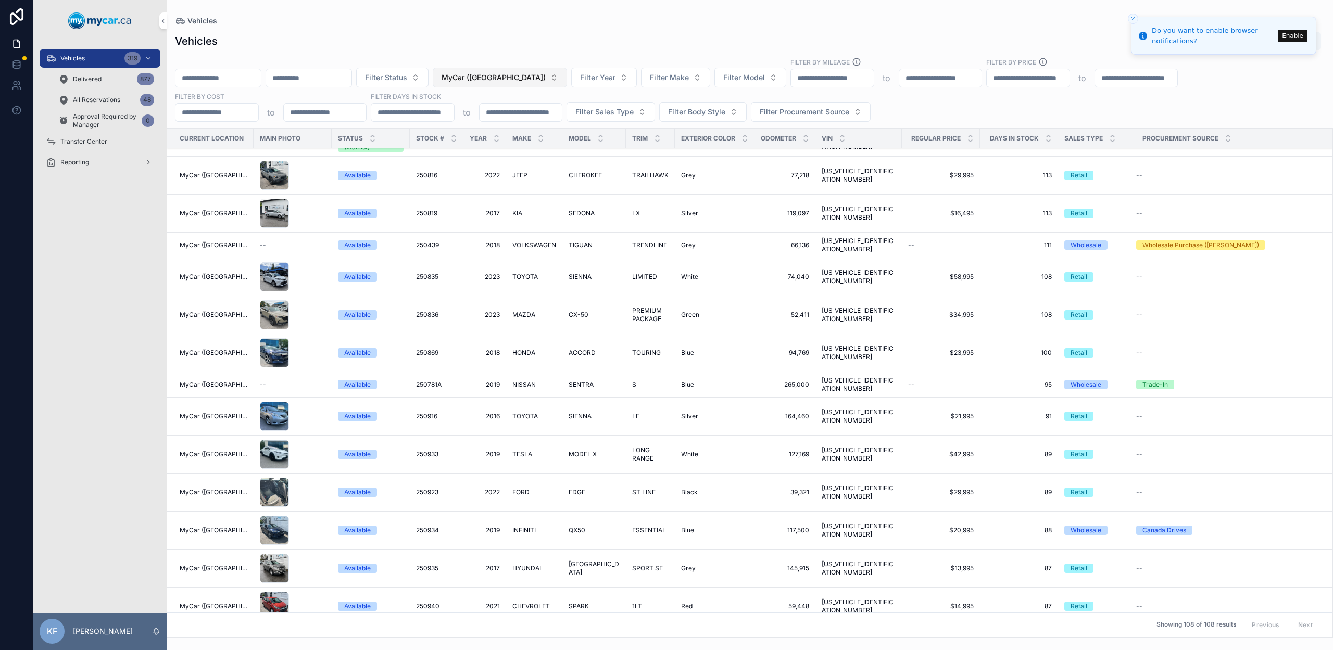
click at [513, 80] on span "MyCar ([GEOGRAPHIC_DATA])" at bounding box center [493, 77] width 104 height 10
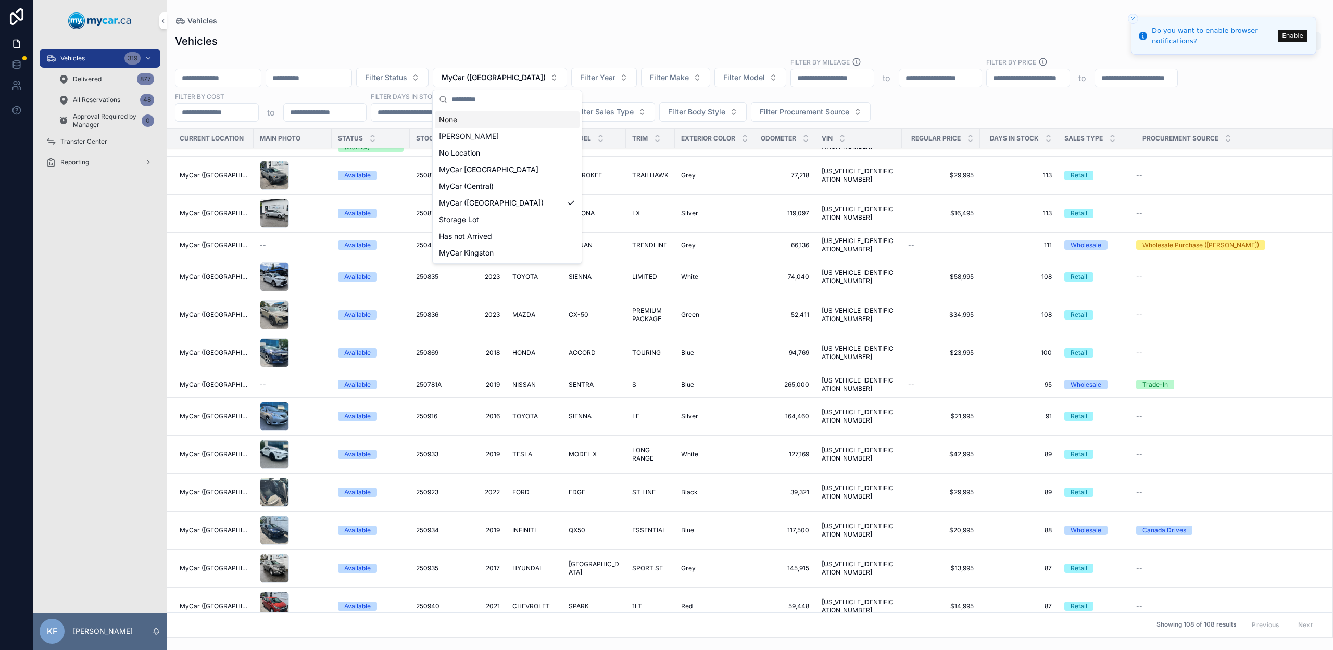
click at [501, 116] on div "None" at bounding box center [507, 119] width 145 height 17
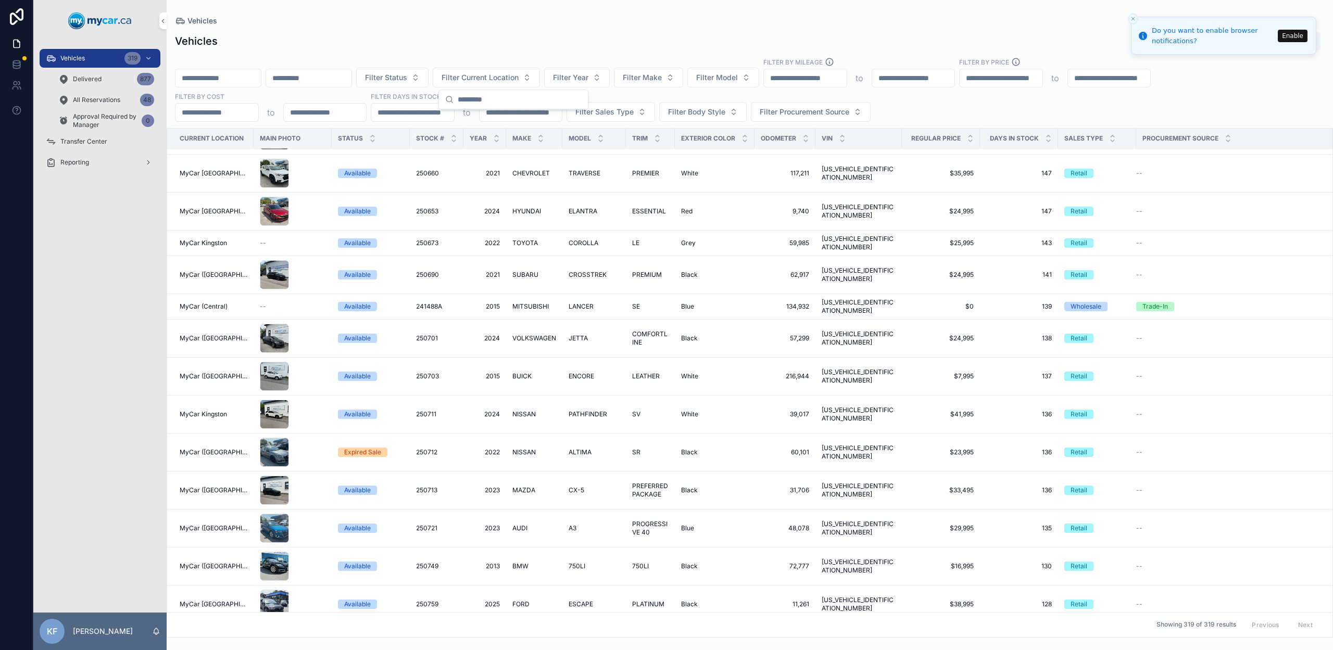
scroll to position [612, 0]
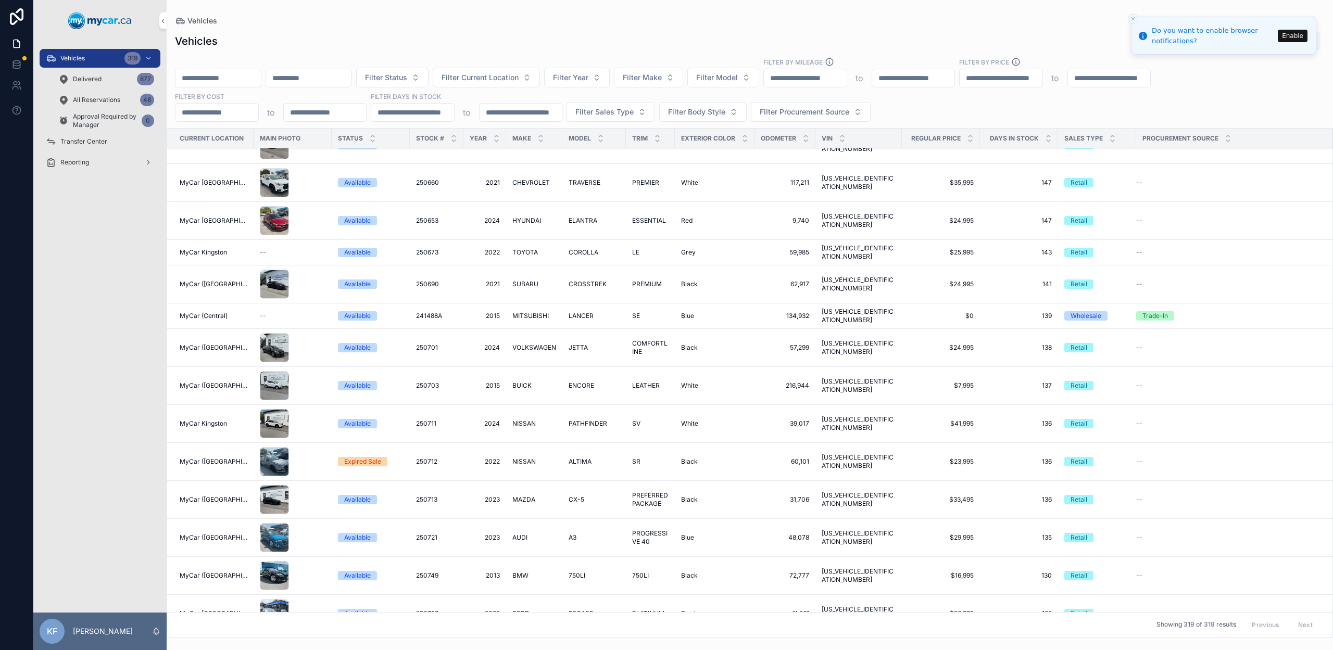
click at [499, 123] on div "Vehicles Export Filter Status Filter Current Location Filter Year Filter Make F…" at bounding box center [750, 331] width 1166 height 613
click at [731, 80] on span "Filter Model" at bounding box center [717, 77] width 42 height 10
type input "***"
click at [768, 124] on div "[MEDICAL_DATA]" at bounding box center [749, 119] width 145 height 17
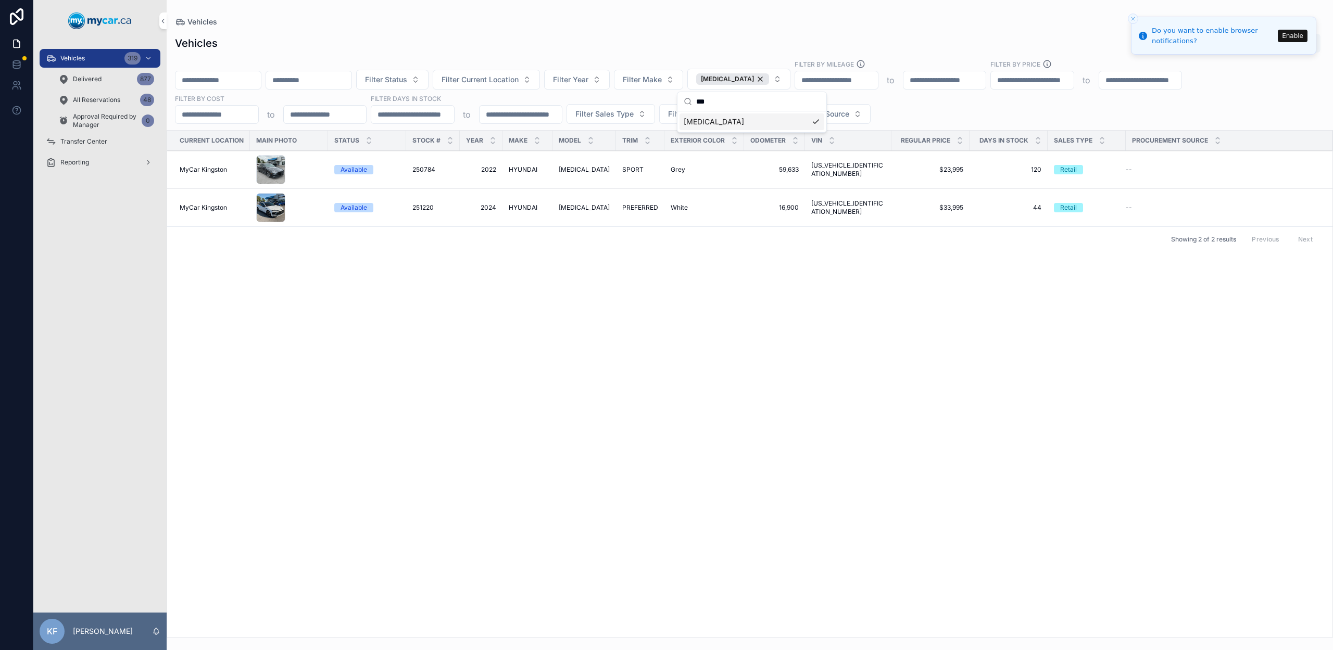
click at [743, 27] on div "Vehicles Export Filter Status Filter Current Location Filter Year Filter Make S…" at bounding box center [750, 332] width 1166 height 611
click at [839, 168] on span "[US_VEHICLE_IDENTIFICATION_NUMBER]" at bounding box center [848, 169] width 74 height 17
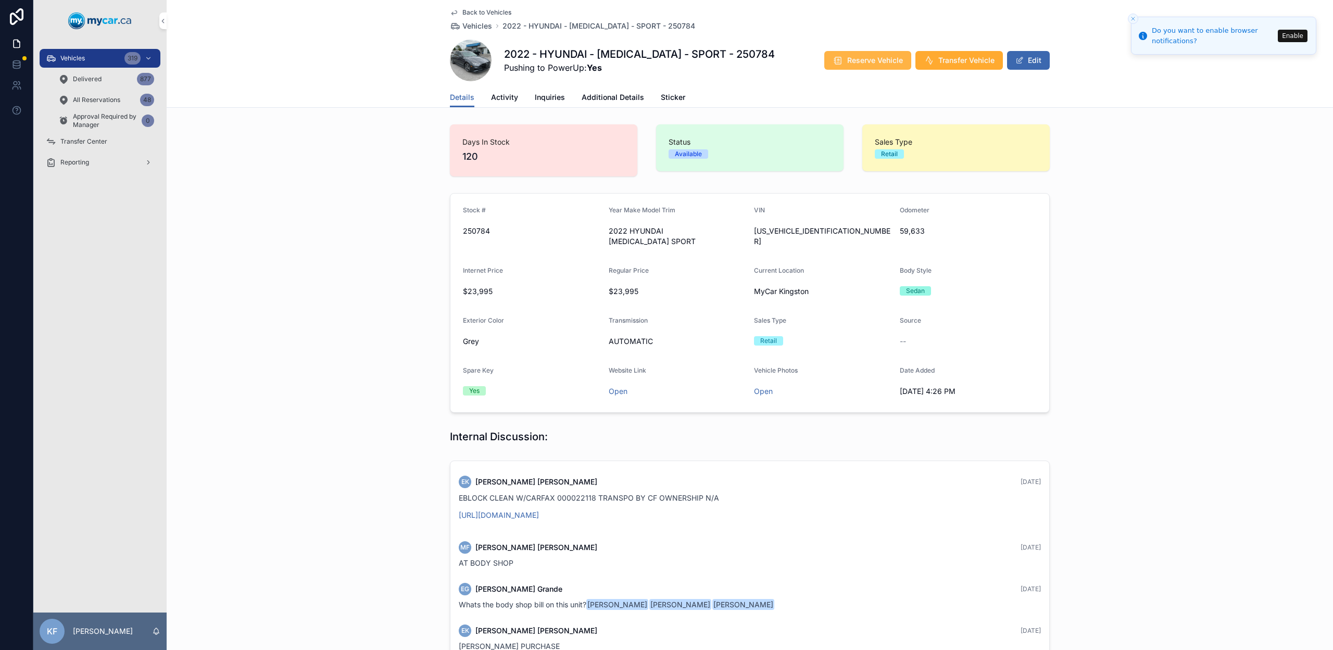
click at [872, 66] on button "Reserve Vehicle" at bounding box center [867, 60] width 87 height 19
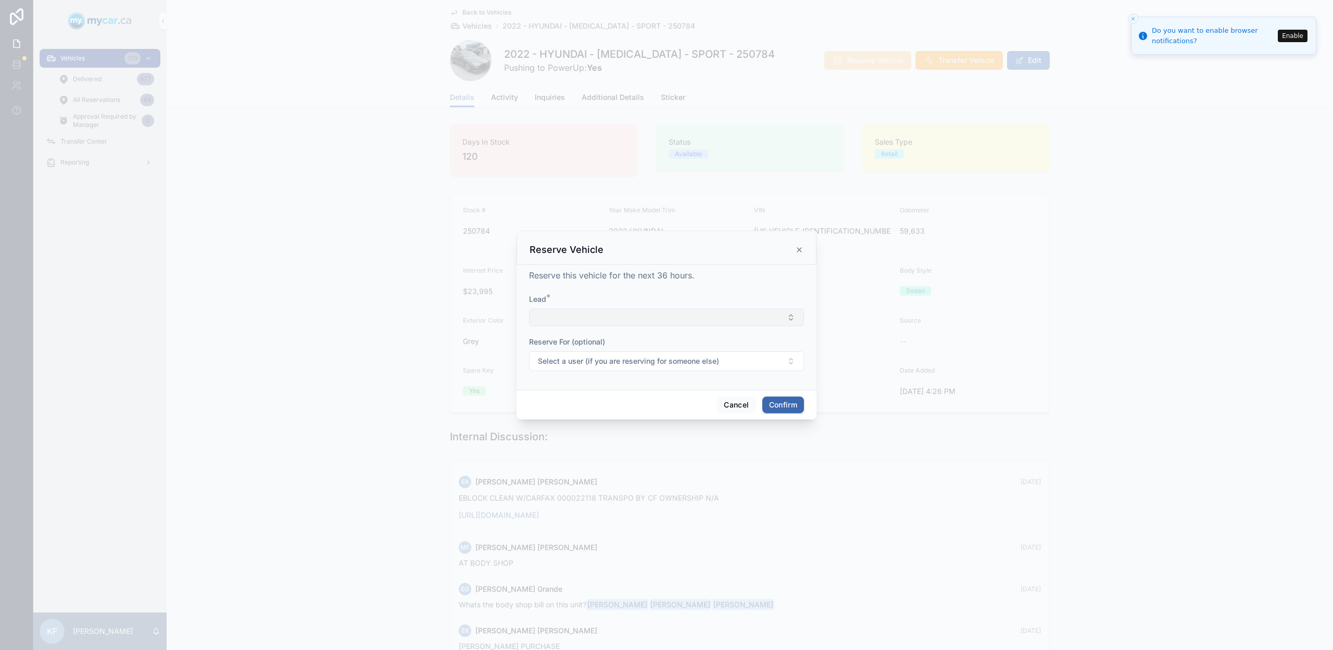
click at [667, 322] on button "Select Button" at bounding box center [666, 318] width 275 height 18
type input "*********"
click at [624, 401] on span "New" at bounding box center [616, 399] width 16 height 10
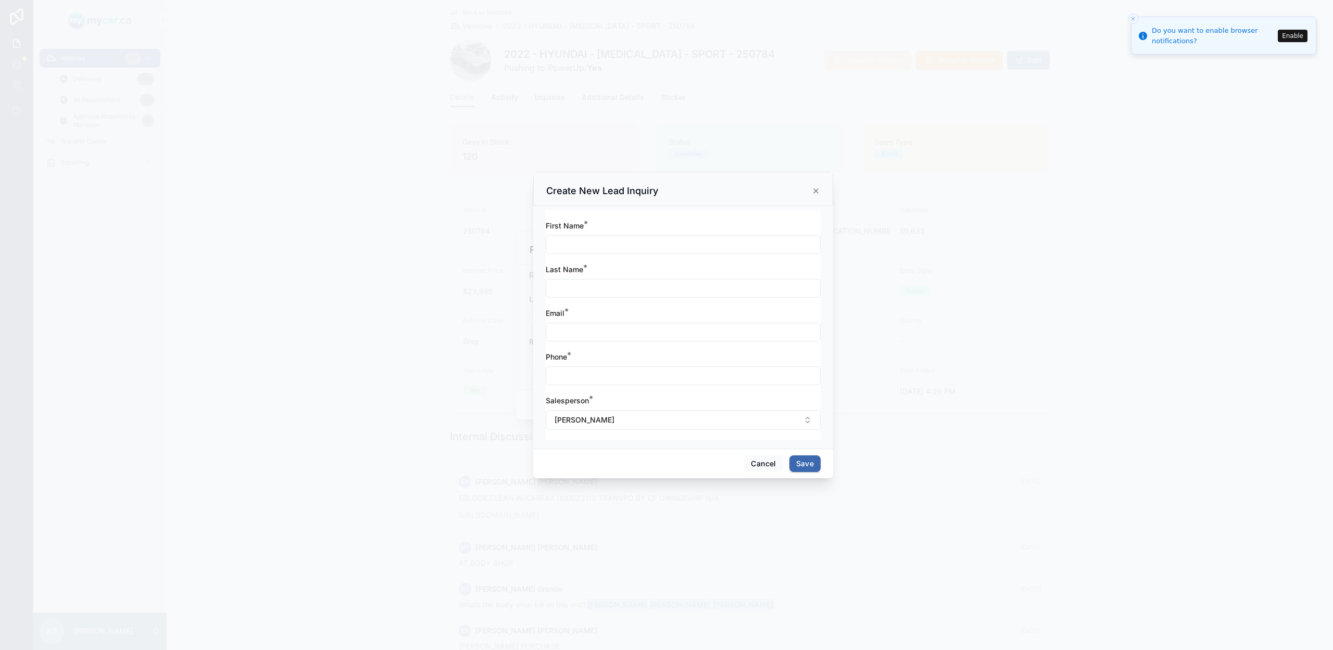
click at [613, 244] on input "text" at bounding box center [683, 244] width 274 height 15
type input "*********"
click at [571, 293] on input "text" at bounding box center [683, 288] width 274 height 15
type input "*******"
click at [576, 338] on input "text" at bounding box center [683, 332] width 274 height 15
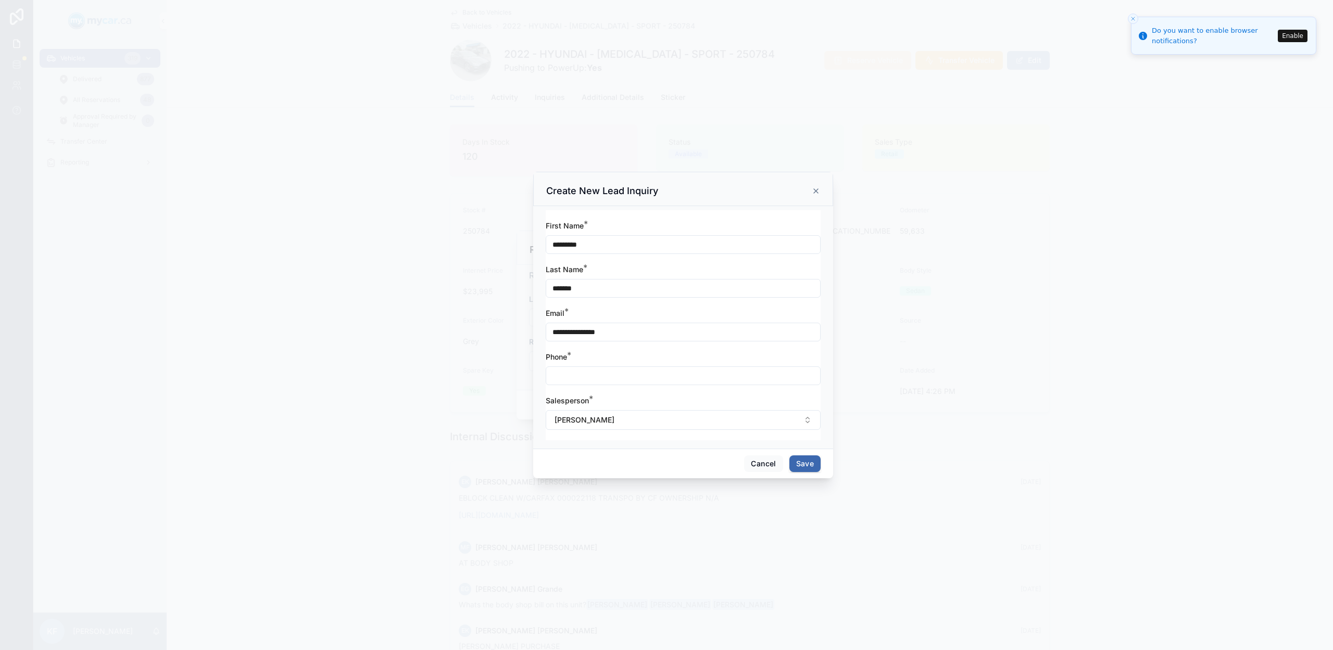
type input "**********"
click at [567, 376] on input "text" at bounding box center [683, 376] width 274 height 15
type input "**********"
click at [811, 461] on button "Save" at bounding box center [804, 463] width 31 height 17
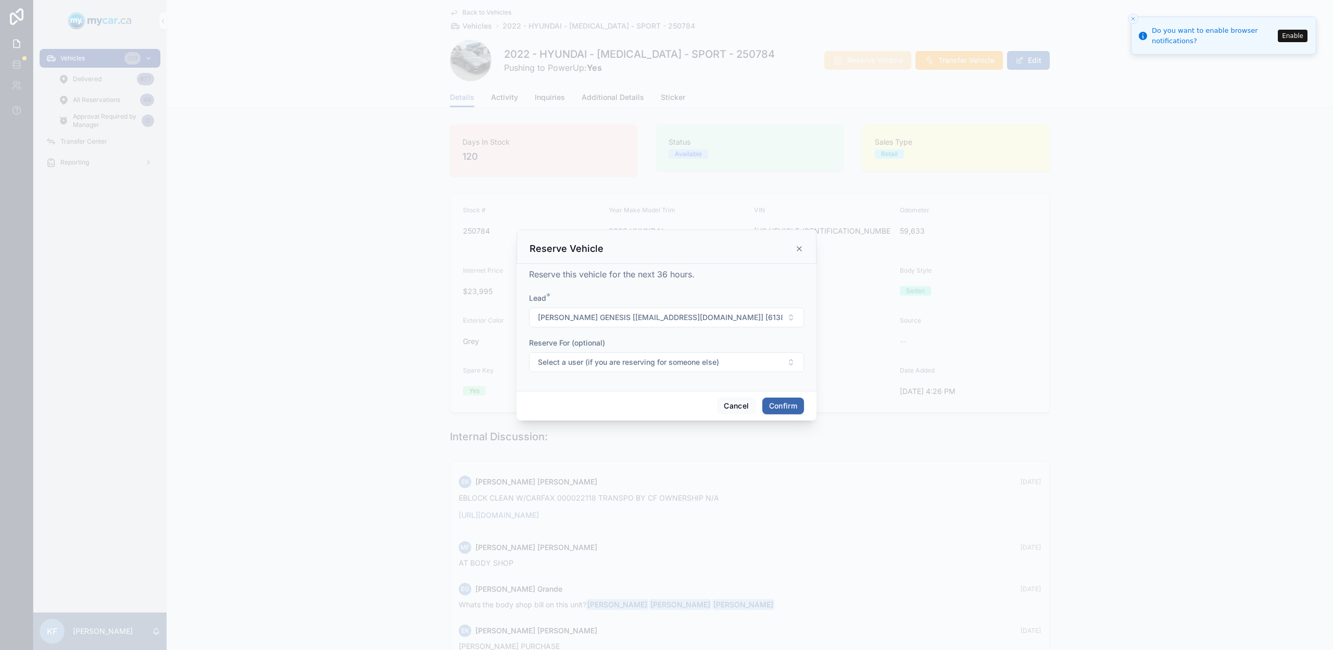
click at [786, 401] on button "Confirm" at bounding box center [783, 406] width 42 height 17
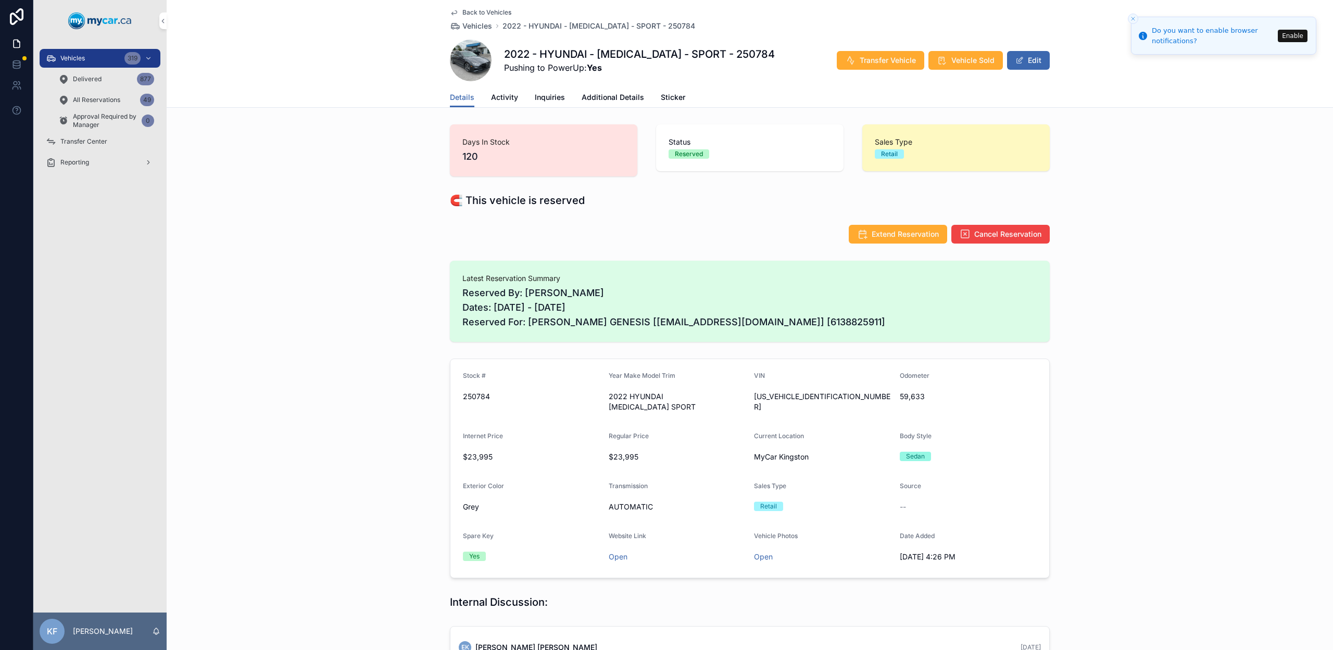
click at [478, 12] on span "Back to Vehicles" at bounding box center [486, 12] width 49 height 8
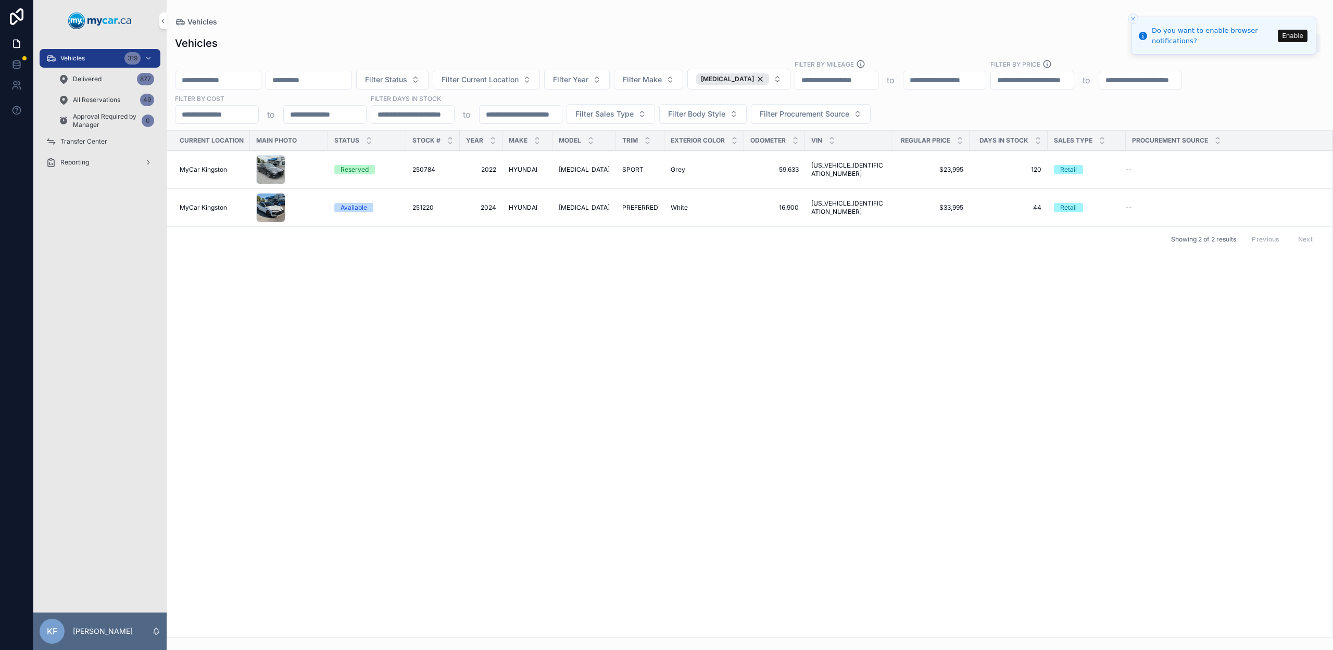
click at [236, 83] on input "scrollable content" at bounding box center [217, 80] width 85 height 15
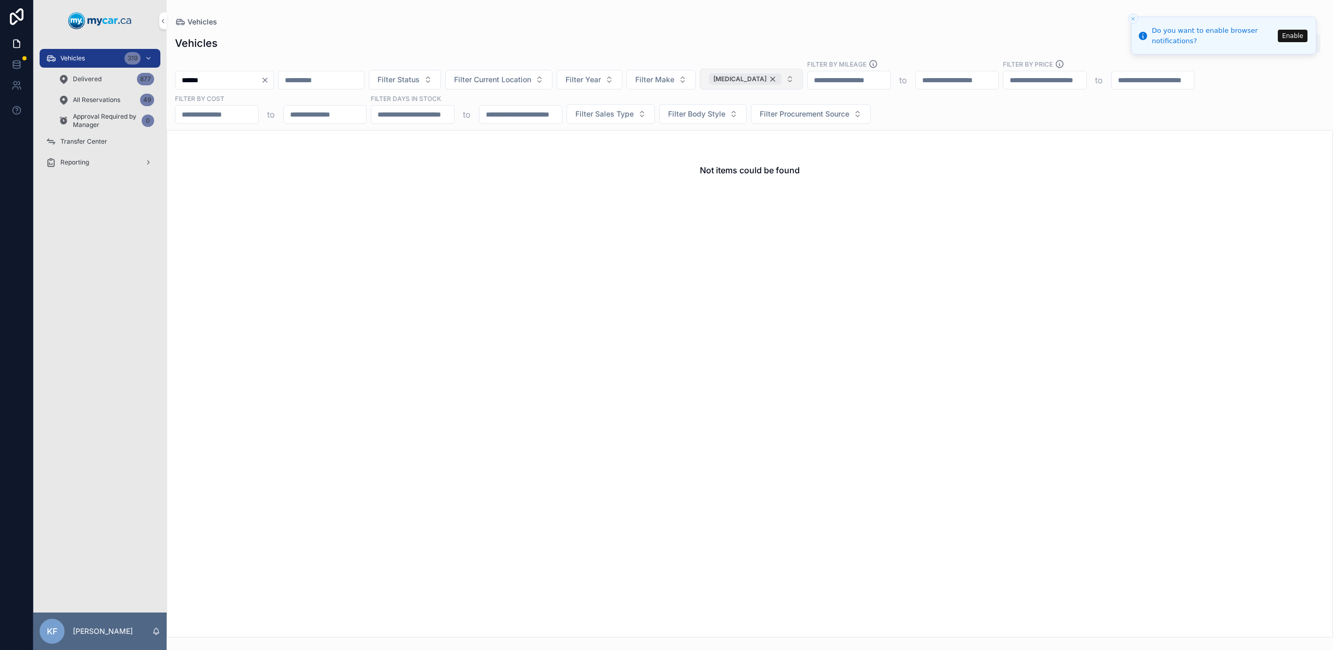
type input "******"
click at [774, 78] on div "[MEDICAL_DATA]" at bounding box center [744, 78] width 73 height 11
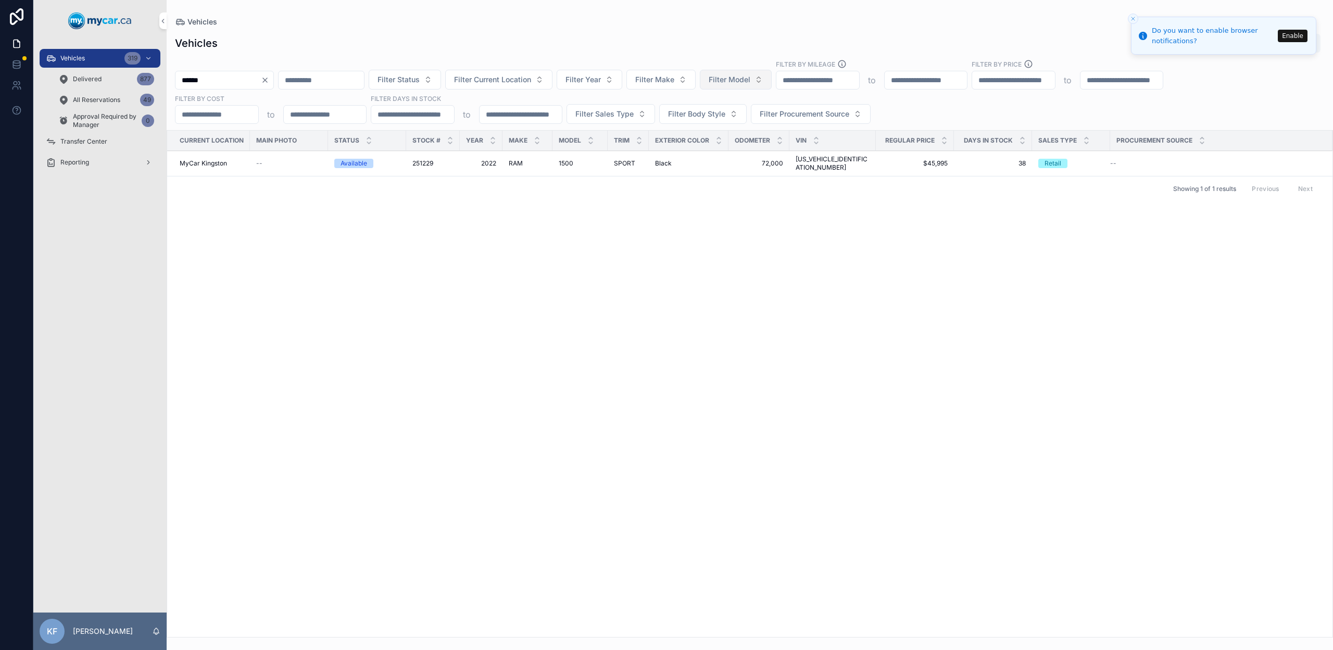
click at [771, 278] on div "Current Location Main Photo Status Stock # Year Make Model Trim Exterior Color …" at bounding box center [749, 384] width 1165 height 506
click at [663, 159] on span "Black" at bounding box center [663, 163] width 17 height 8
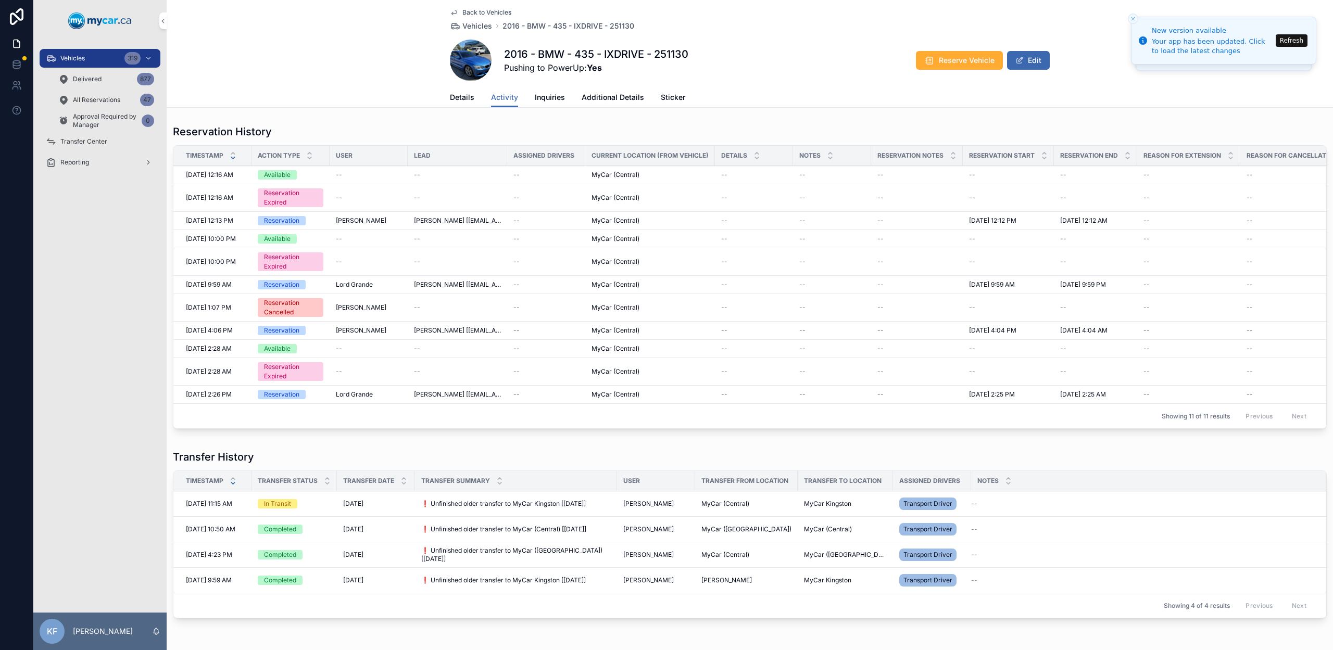
click at [488, 12] on span "Back to Vehicles" at bounding box center [486, 12] width 49 height 8
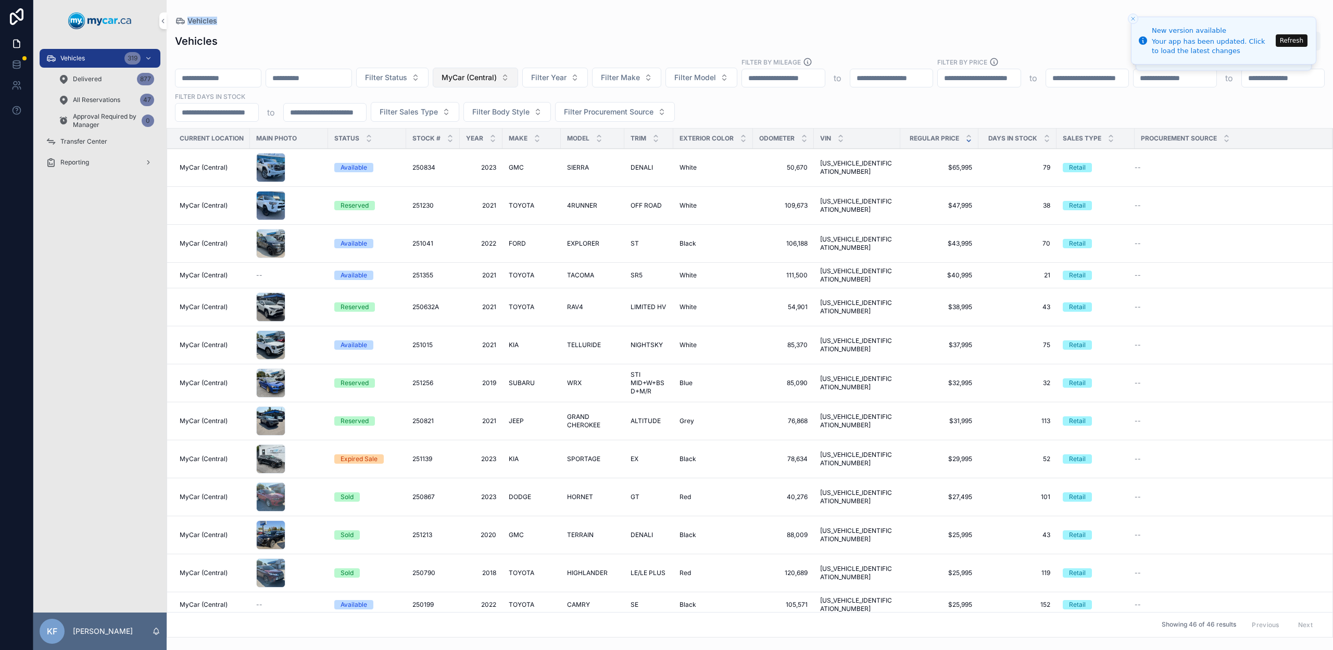
click at [518, 82] on button "MyCar (Central)" at bounding box center [475, 78] width 85 height 20
click at [498, 120] on div "None" at bounding box center [502, 119] width 145 height 17
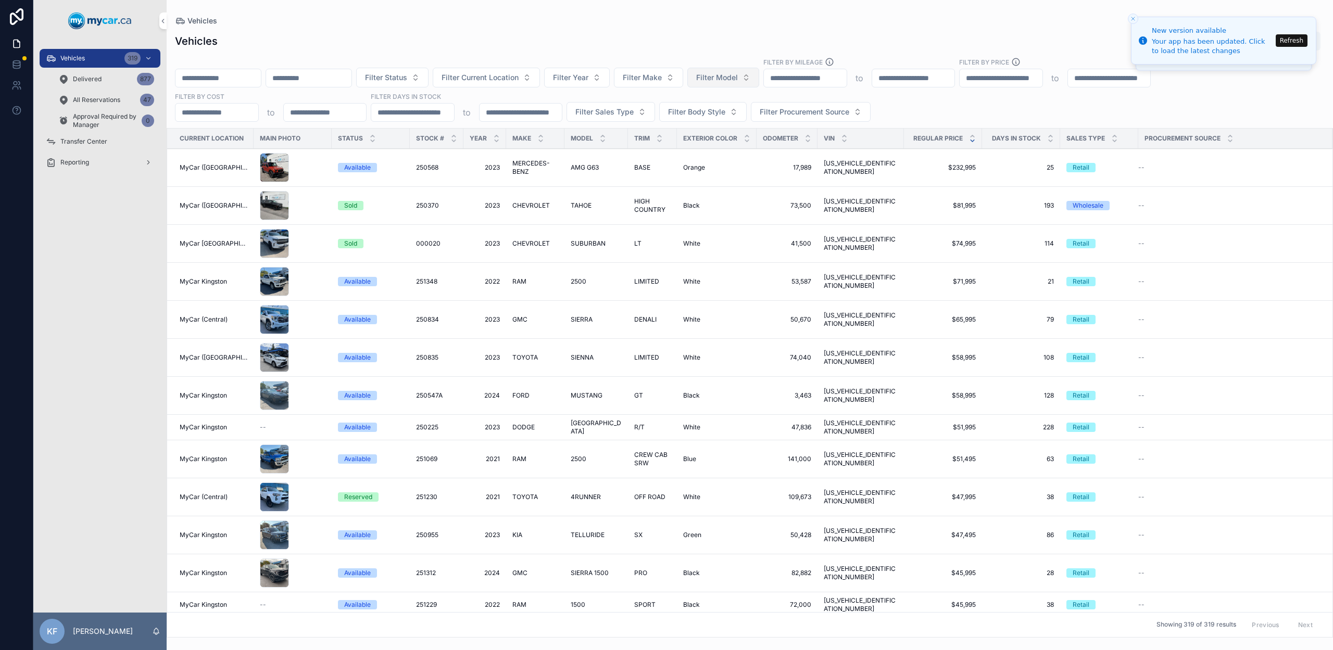
click at [738, 75] on span "Filter Model" at bounding box center [717, 77] width 42 height 10
click at [653, 76] on span "Filter Make" at bounding box center [642, 77] width 39 height 10
type input "**"
click at [696, 137] on div "PORSCHE" at bounding box center [675, 136] width 145 height 17
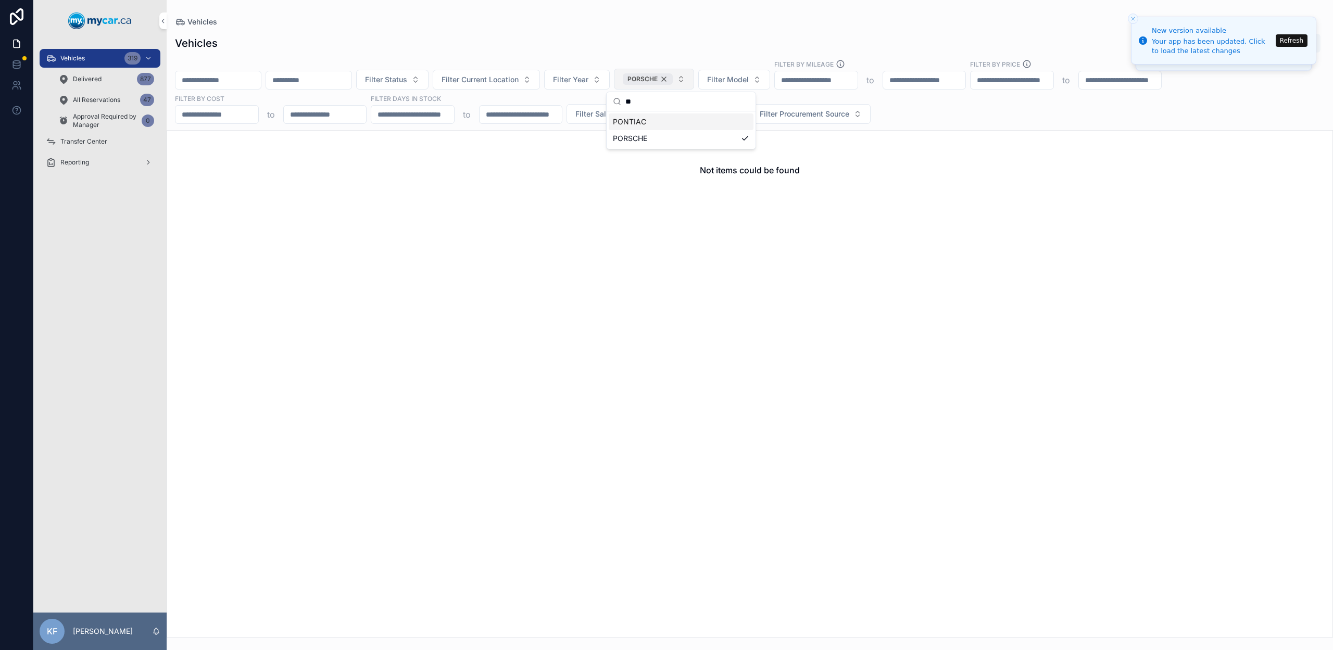
click at [673, 79] on div "PORSCHE" at bounding box center [648, 78] width 50 height 11
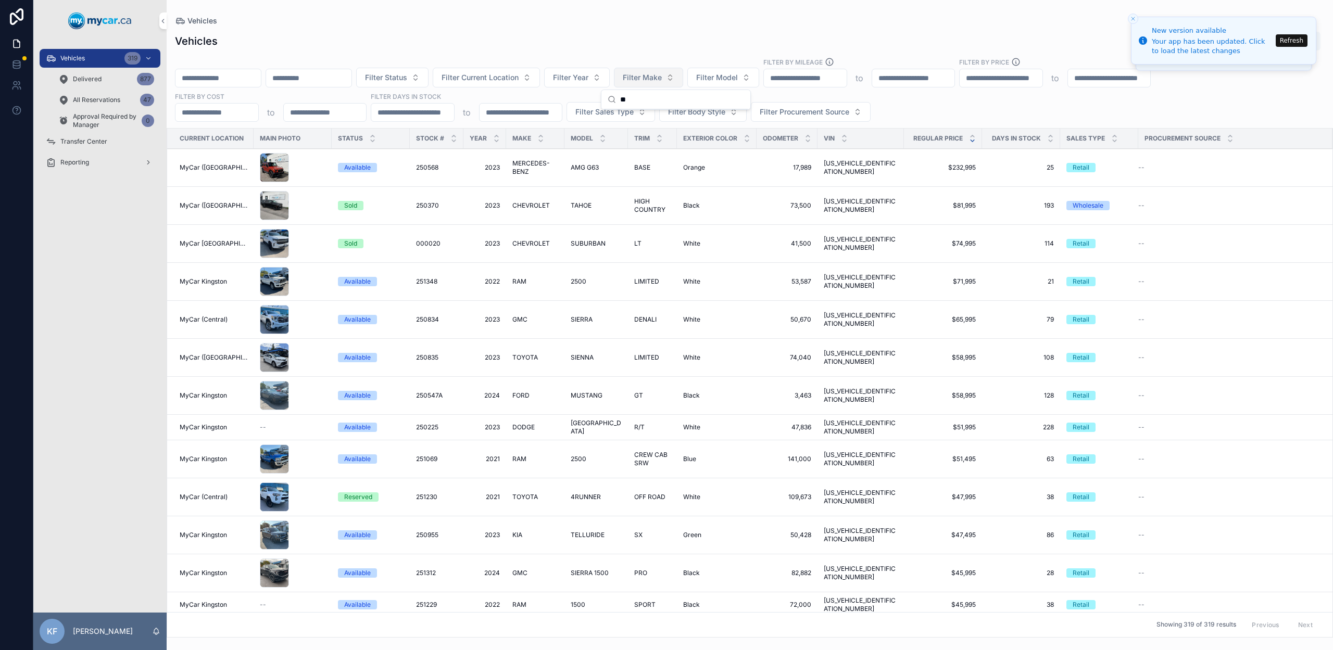
click at [690, 46] on div "Vehicles Export" at bounding box center [749, 41] width 1149 height 20
click at [738, 80] on span "Filter Model" at bounding box center [717, 77] width 42 height 10
type input "****"
click at [662, 80] on span "Filter Make" at bounding box center [642, 77] width 39 height 10
type input "****"
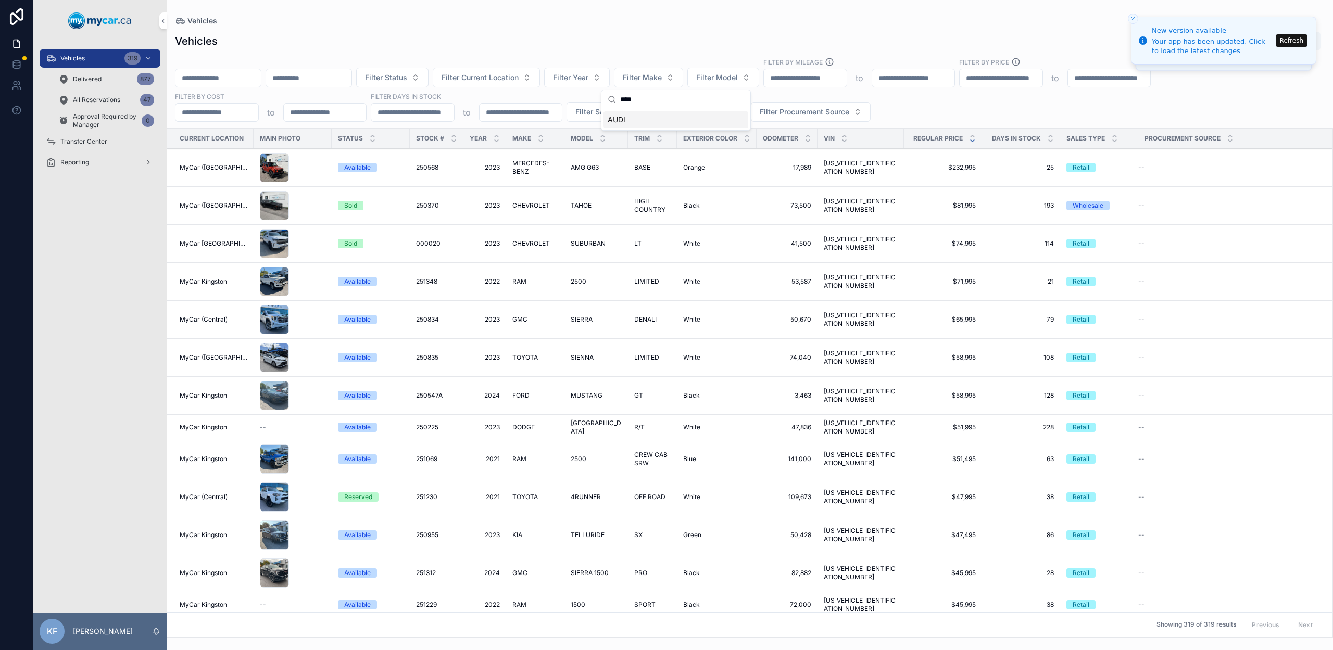
click at [689, 118] on div "AUDI" at bounding box center [675, 119] width 145 height 17
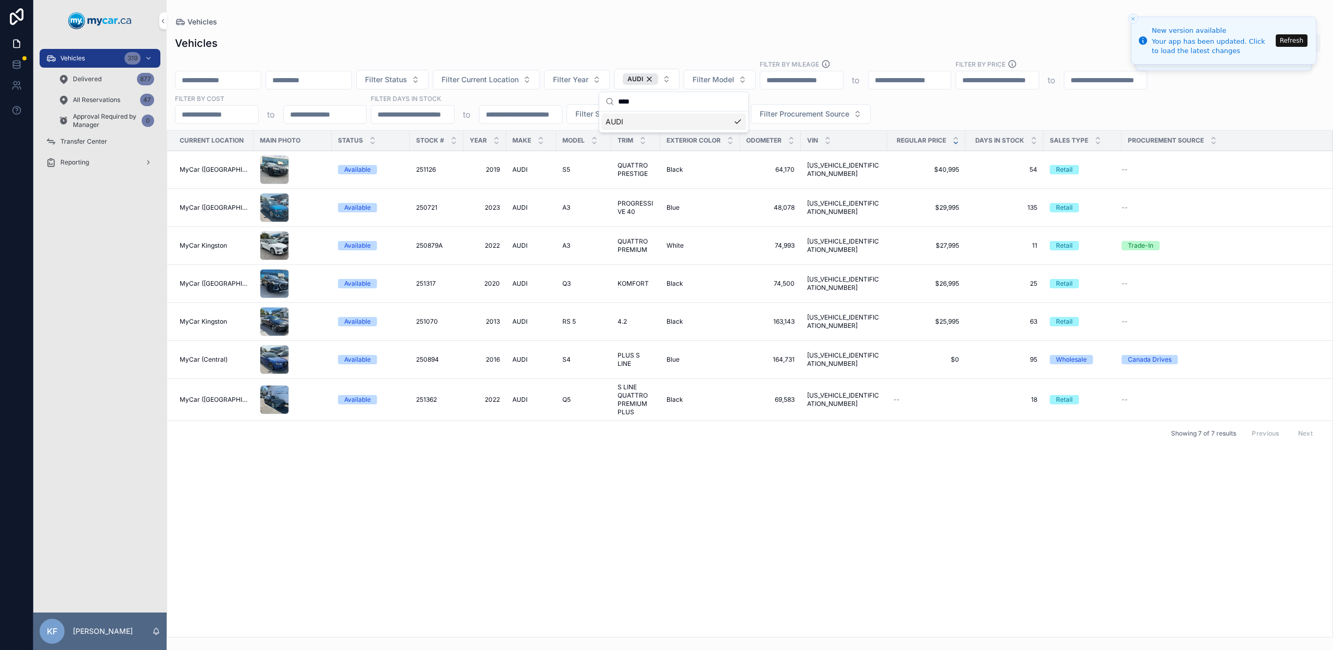
click at [759, 54] on div "Vehicles Export Filter Status Filter Current Location Filter Year AUDI Filter M…" at bounding box center [750, 332] width 1166 height 611
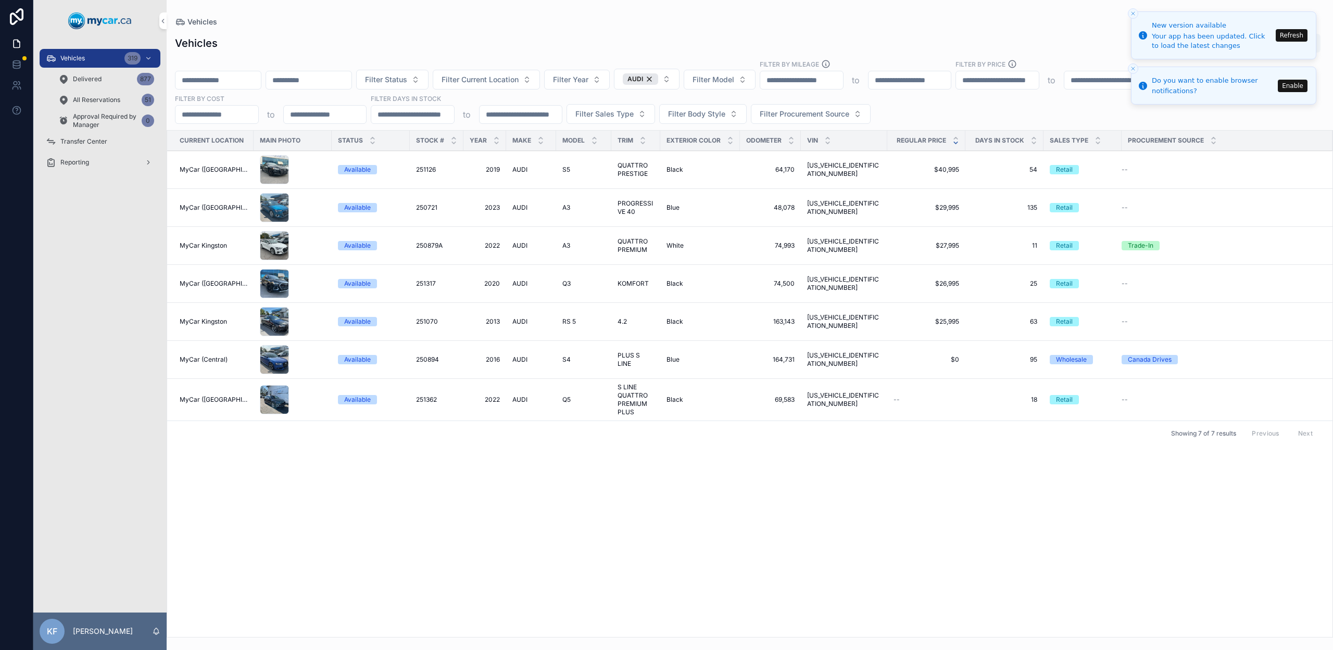
click at [1134, 15] on icon "Close toast" at bounding box center [1133, 13] width 6 height 6
